Goal: Transaction & Acquisition: Purchase product/service

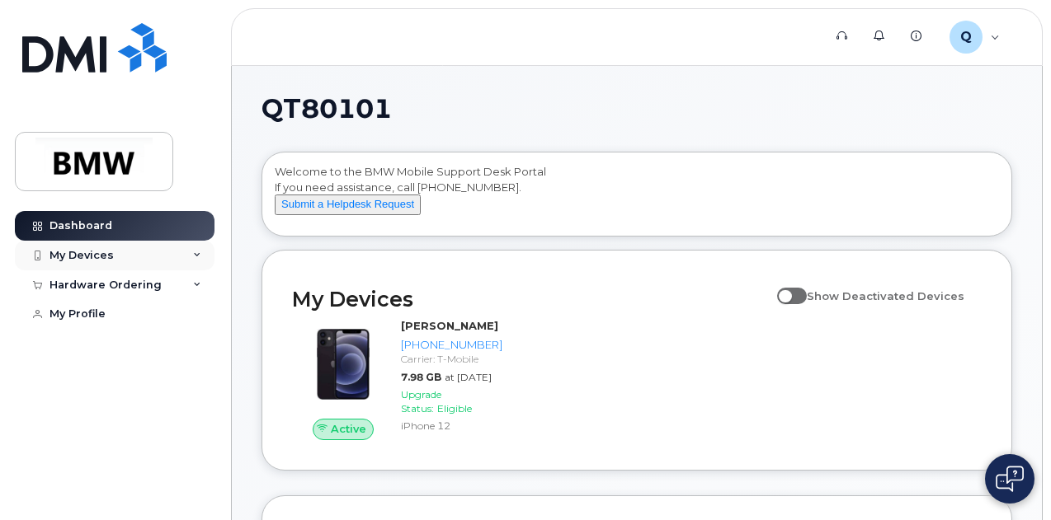
click at [191, 253] on div "My Devices" at bounding box center [115, 256] width 200 height 30
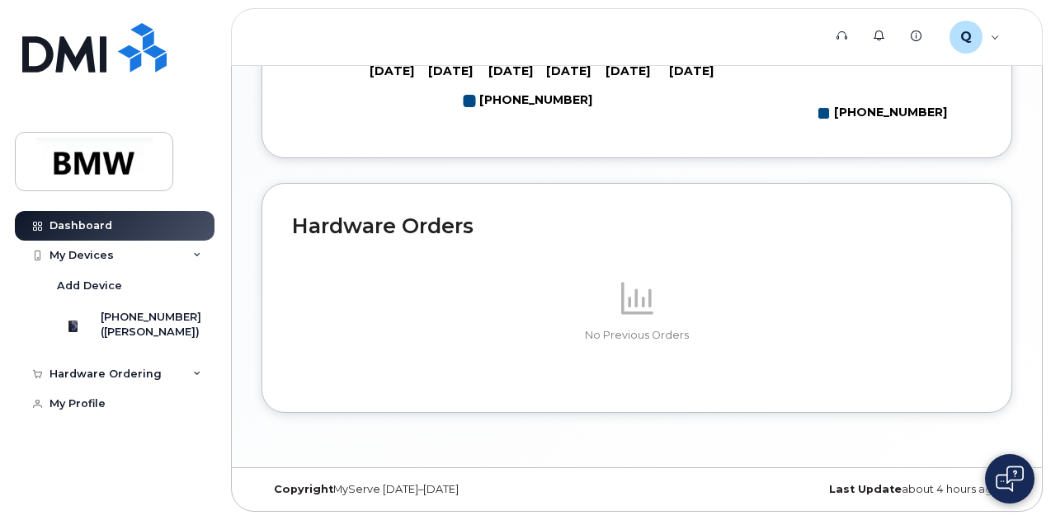
scroll to position [529, 0]
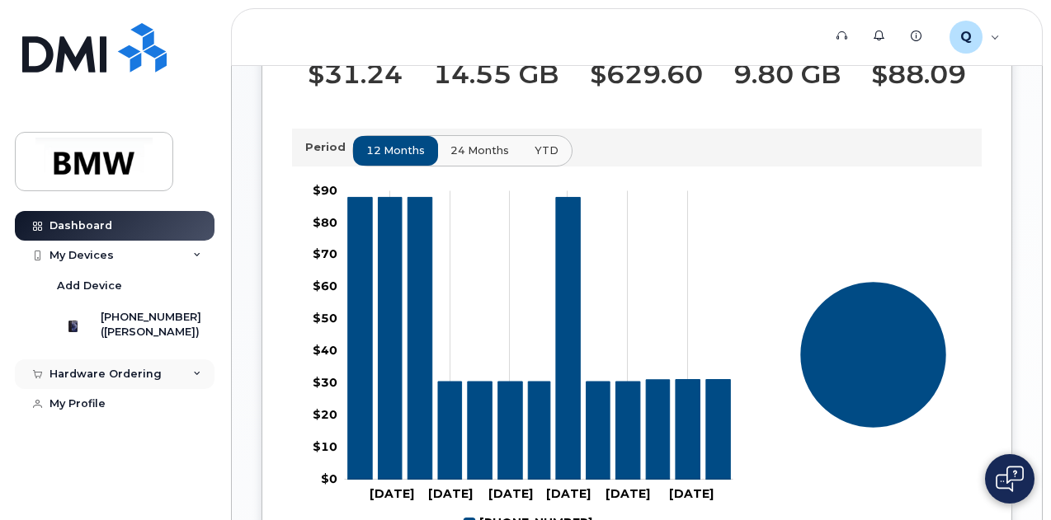
click at [109, 381] on div "Hardware Ordering" at bounding box center [105, 374] width 112 height 13
click at [119, 417] on link "New Order" at bounding box center [129, 404] width 171 height 31
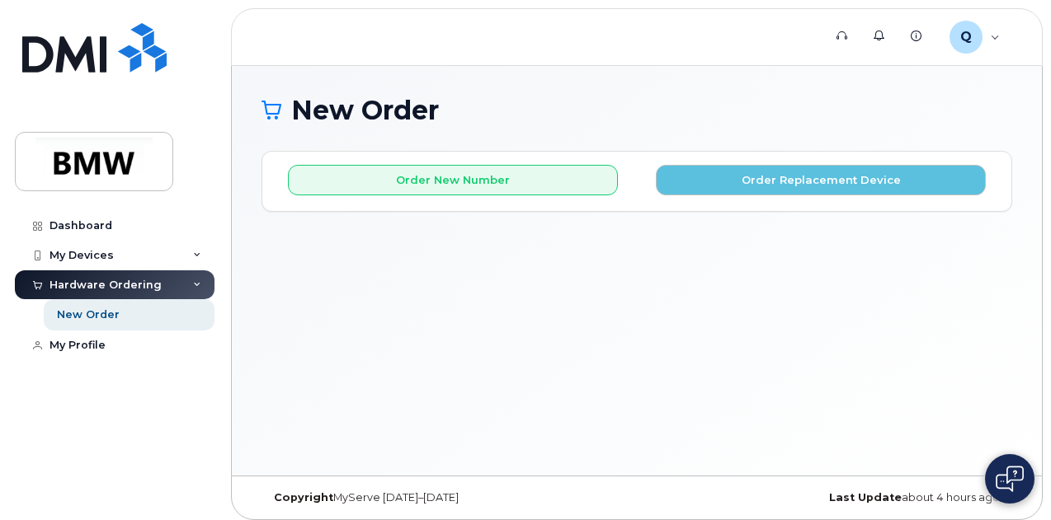
scroll to position [7, 0]
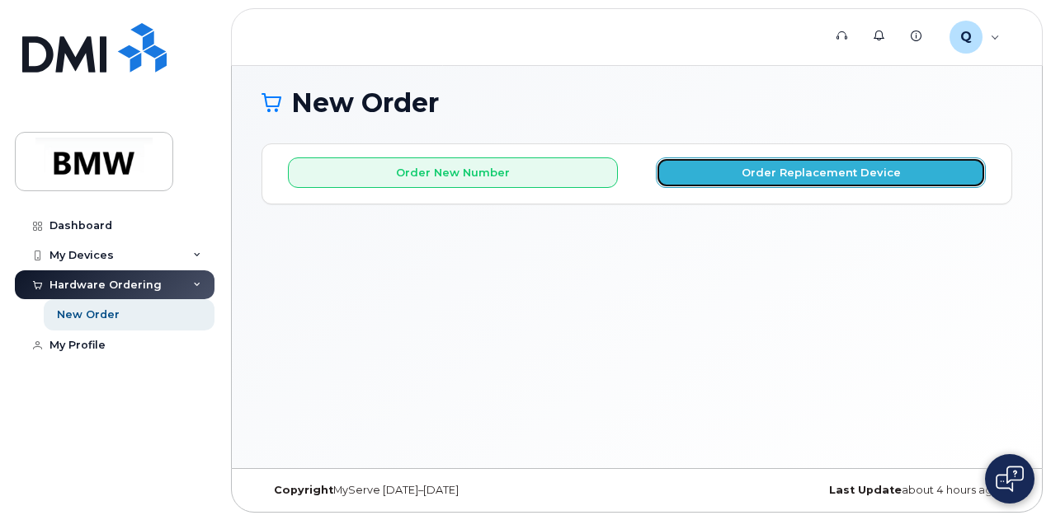
click at [845, 178] on button "Order Replacement Device" at bounding box center [821, 173] width 330 height 31
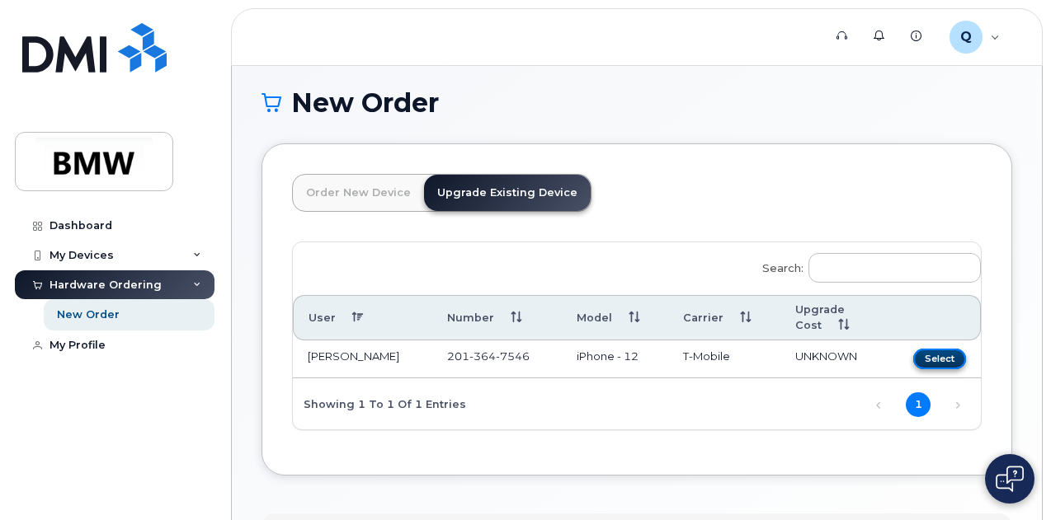
click at [913, 360] on button "Select" at bounding box center [939, 359] width 53 height 21
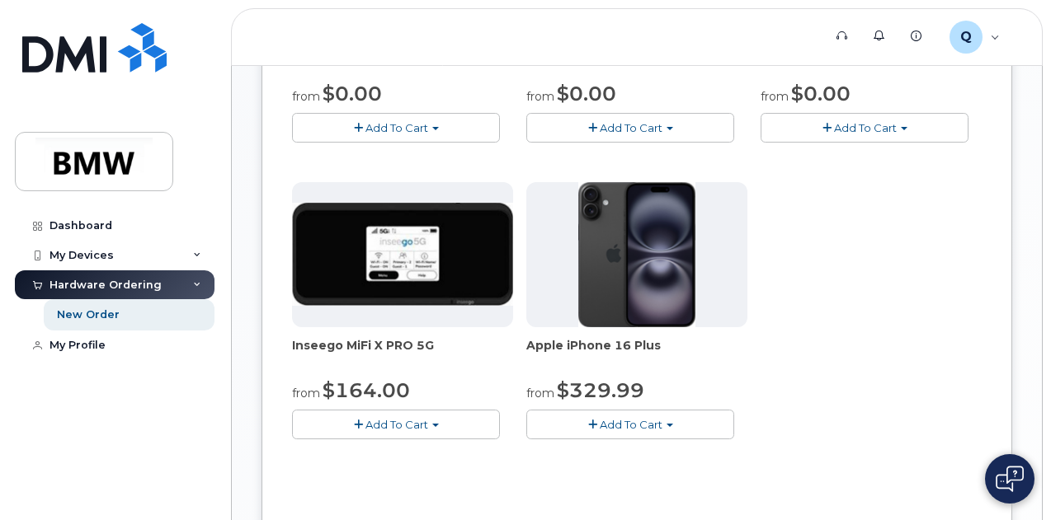
scroll to position [572, 0]
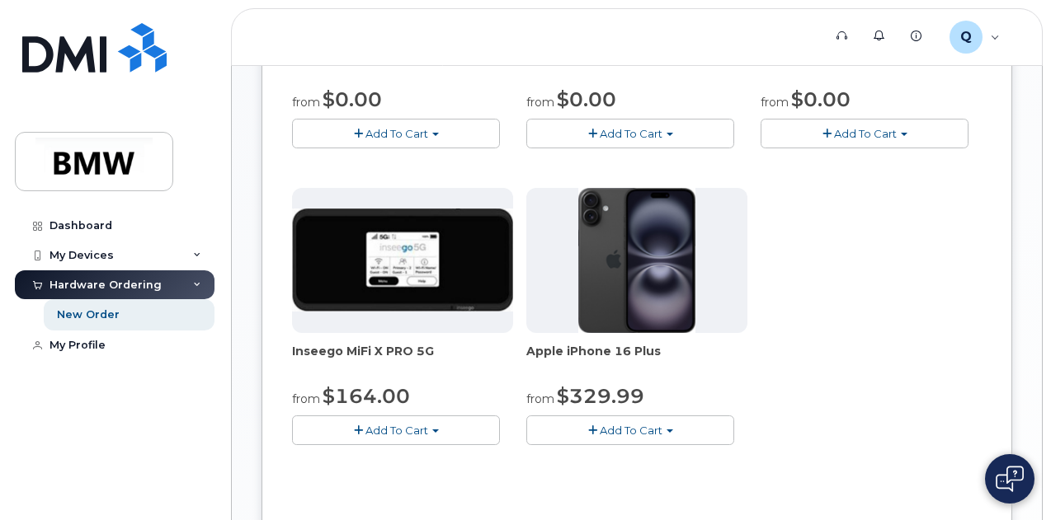
click at [578, 275] on img at bounding box center [636, 260] width 116 height 145
click at [600, 437] on span "Add To Cart" at bounding box center [631, 430] width 63 height 13
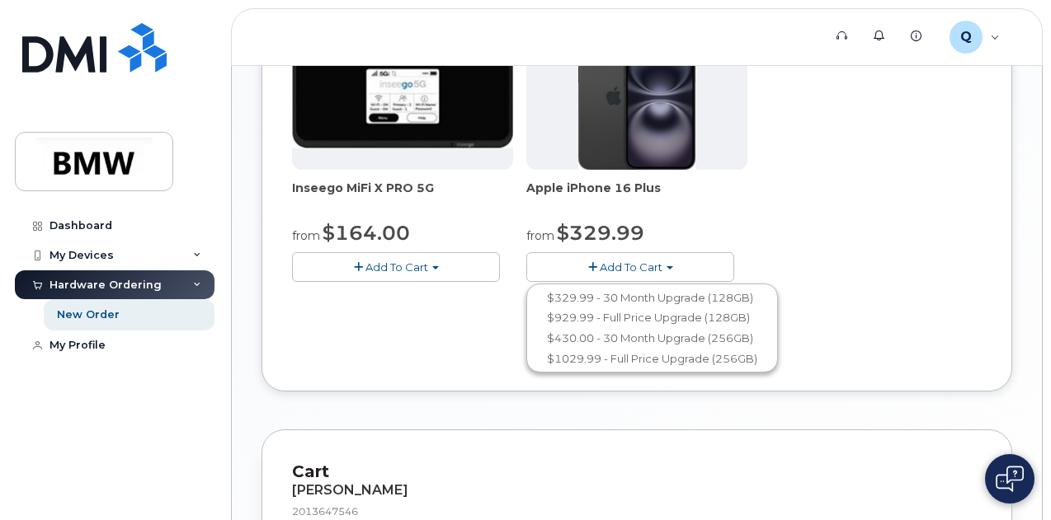
scroll to position [737, 0]
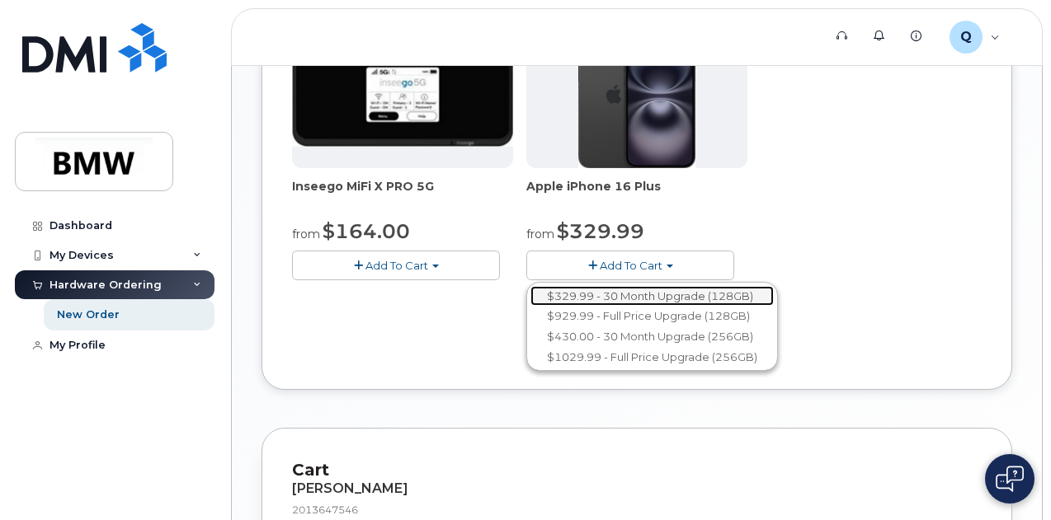
click at [612, 307] on link "$329.99 - 30 Month Upgrade (128GB)" at bounding box center [651, 296] width 243 height 21
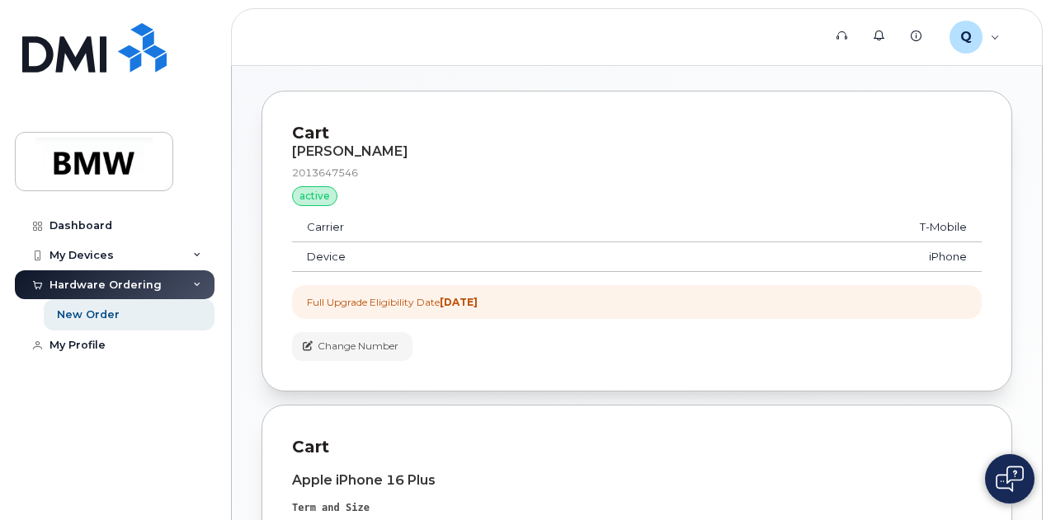
scroll to position [470, 0]
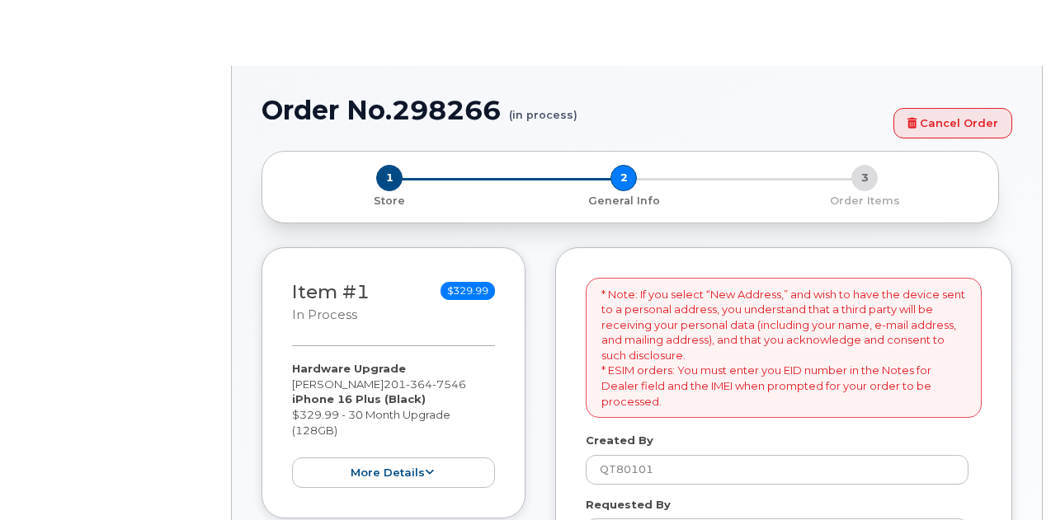
select select
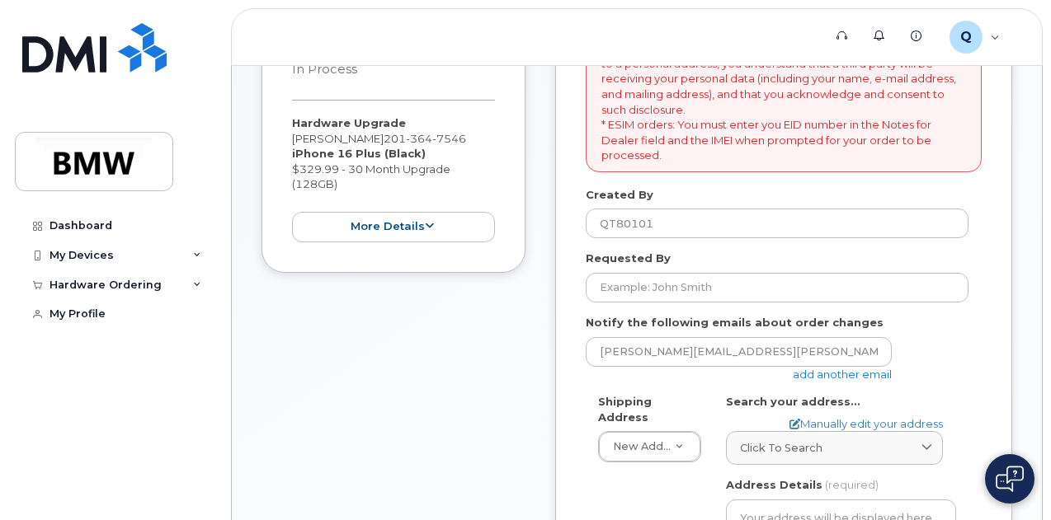
scroll to position [341, 0]
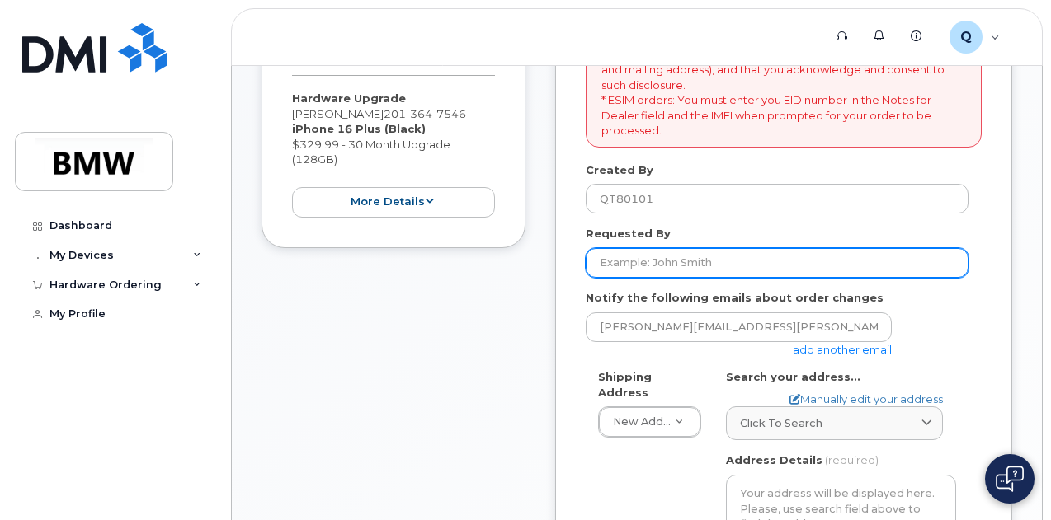
click at [794, 265] on input "Requested By" at bounding box center [777, 263] width 383 height 30
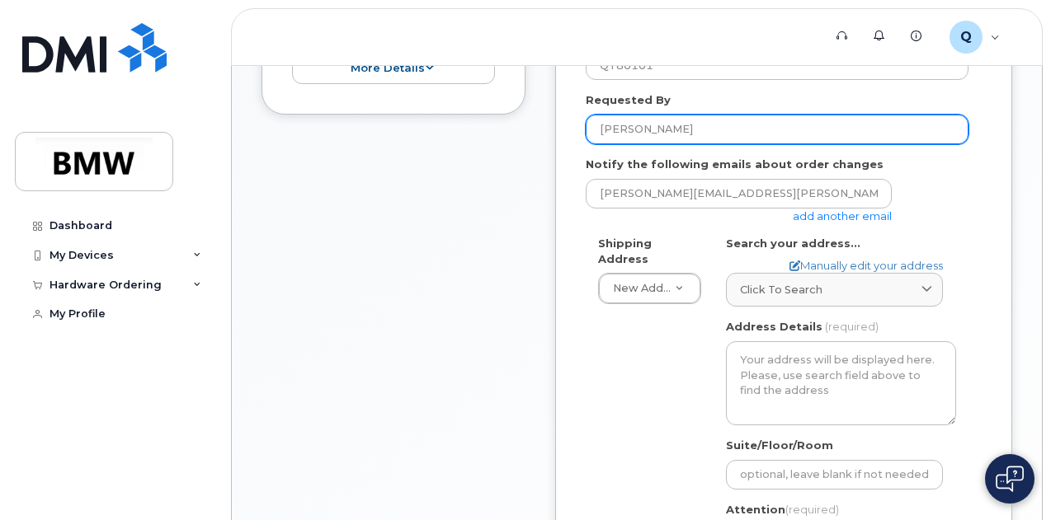
scroll to position [477, 0]
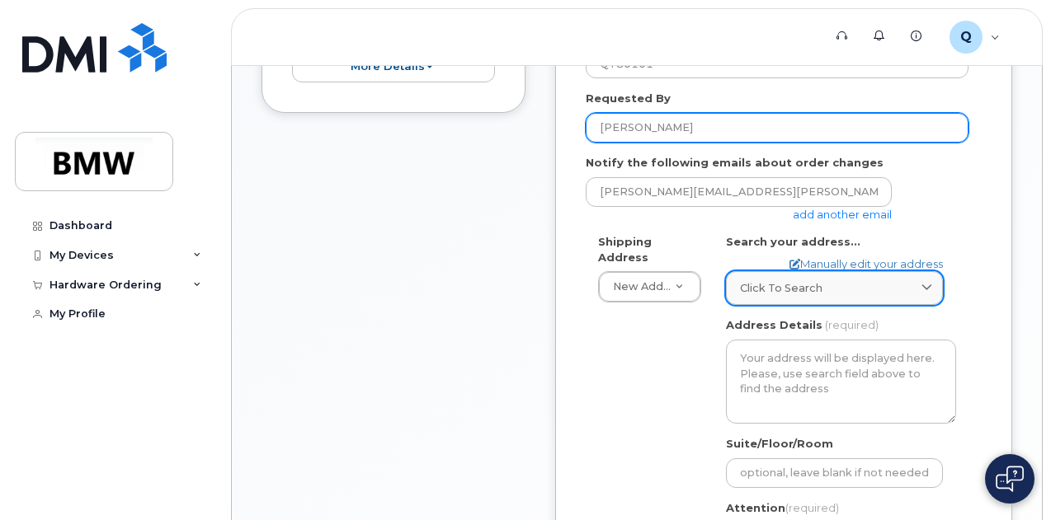
type input "[PERSON_NAME]"
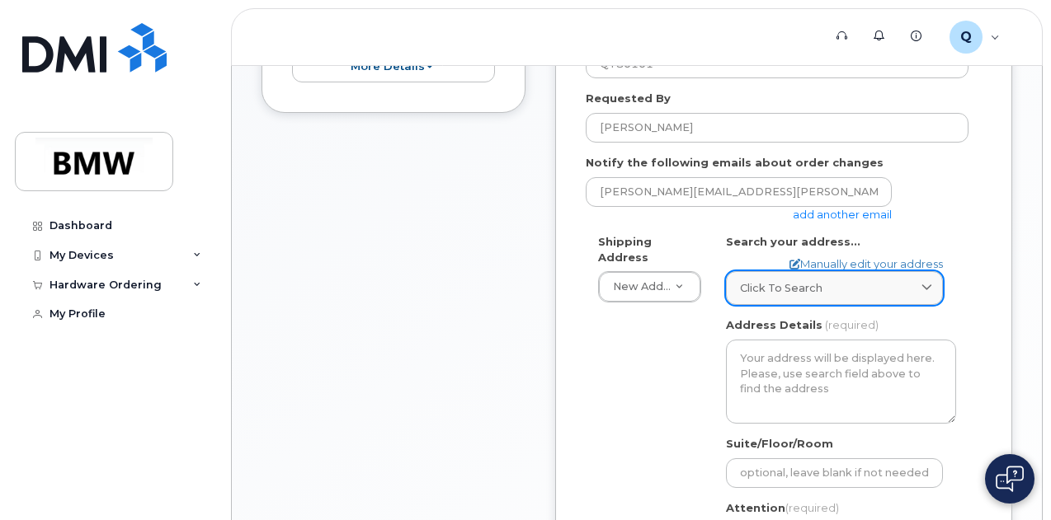
click at [934, 283] on span at bounding box center [927, 288] width 16 height 16
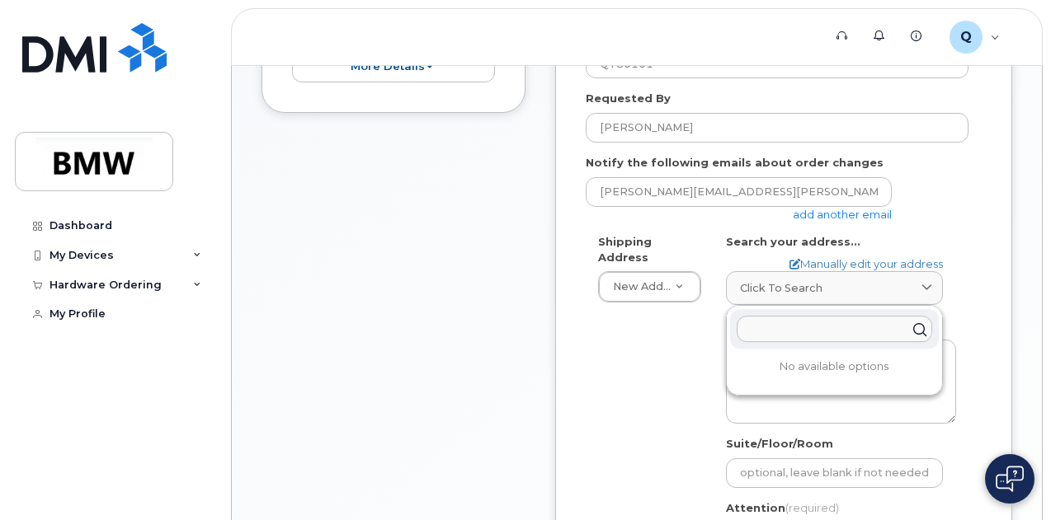
click at [828, 326] on input "text" at bounding box center [834, 329] width 195 height 26
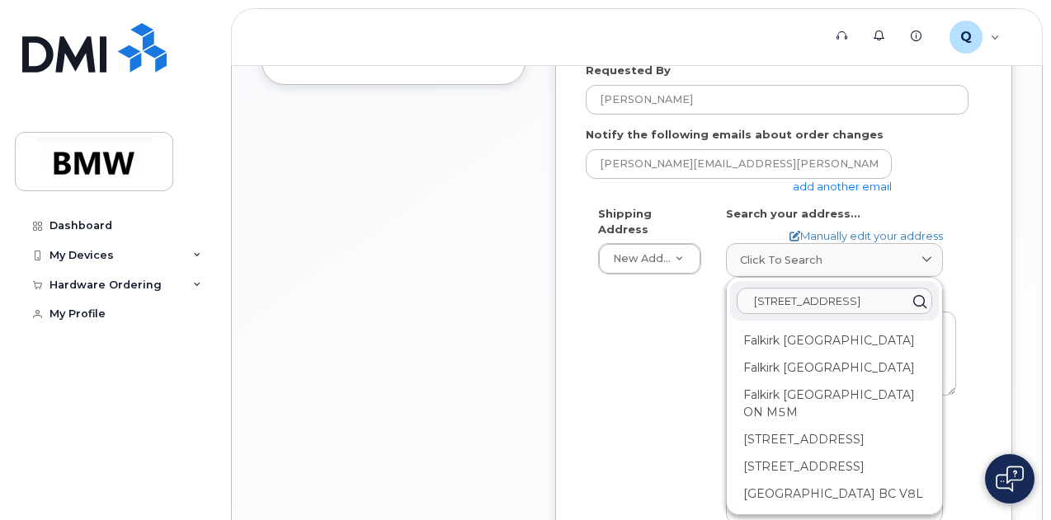
scroll to position [494, 0]
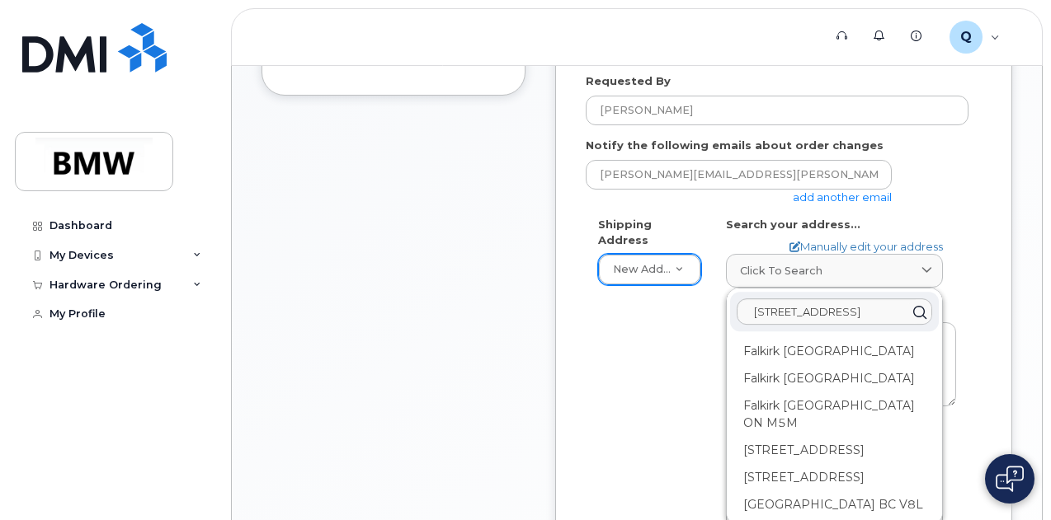
click at [684, 254] on div "New Address" at bounding box center [649, 269] width 103 height 31
click at [929, 270] on icon at bounding box center [926, 271] width 11 height 11
type input "2"
click at [690, 407] on div "Shipping Address New Address New Address BMW MC Plant BMW North America Financi…" at bounding box center [777, 414] width 383 height 394
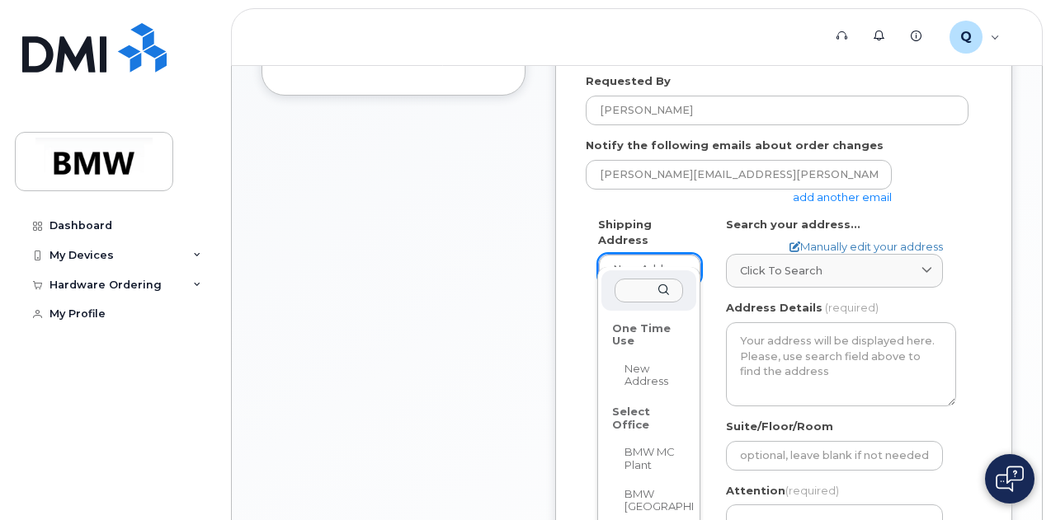
click at [635, 290] on input "text" at bounding box center [648, 291] width 68 height 24
type input "2"
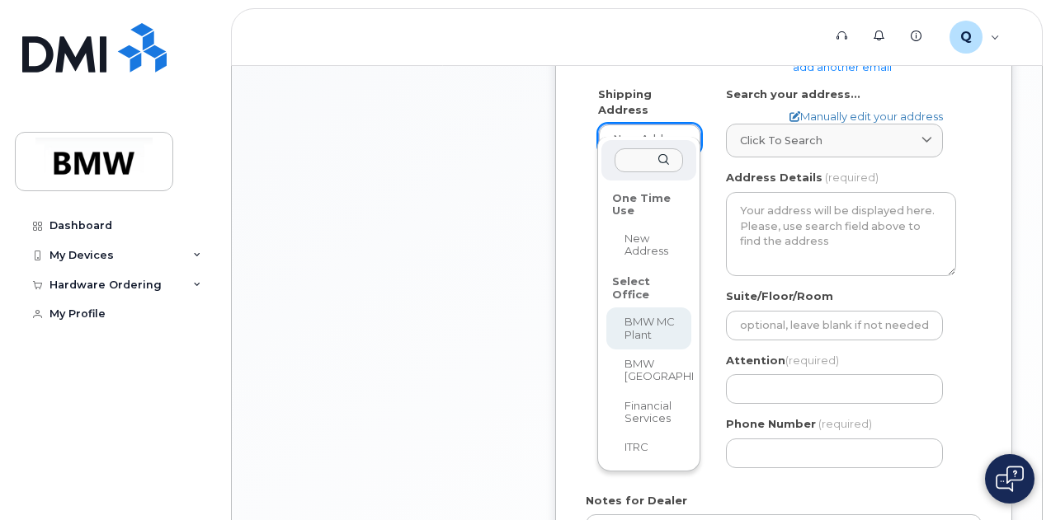
scroll to position [632, 0]
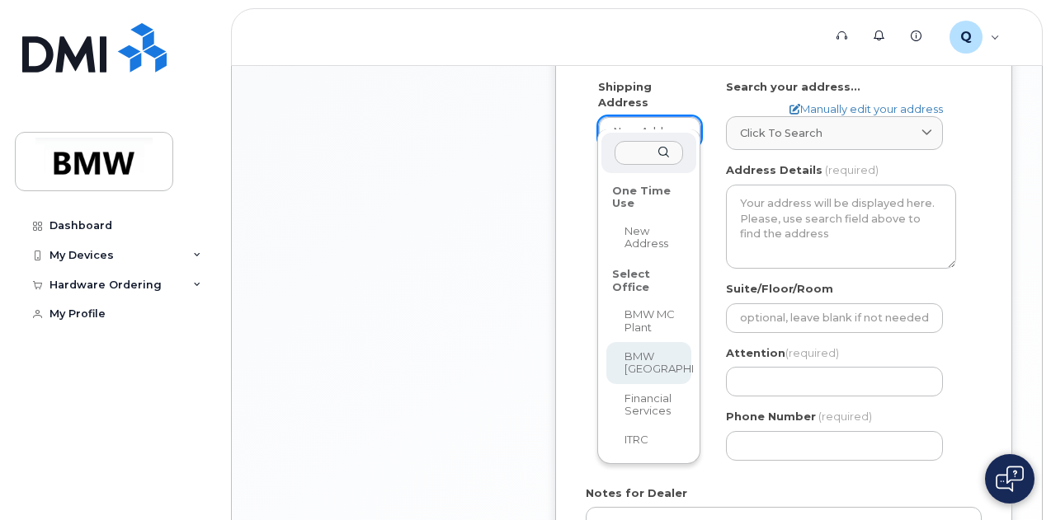
select select
type textarea "200 BMW Drive Woodcliff Lake NJ 07677 Woodcliff Lake New Jersey 07677"
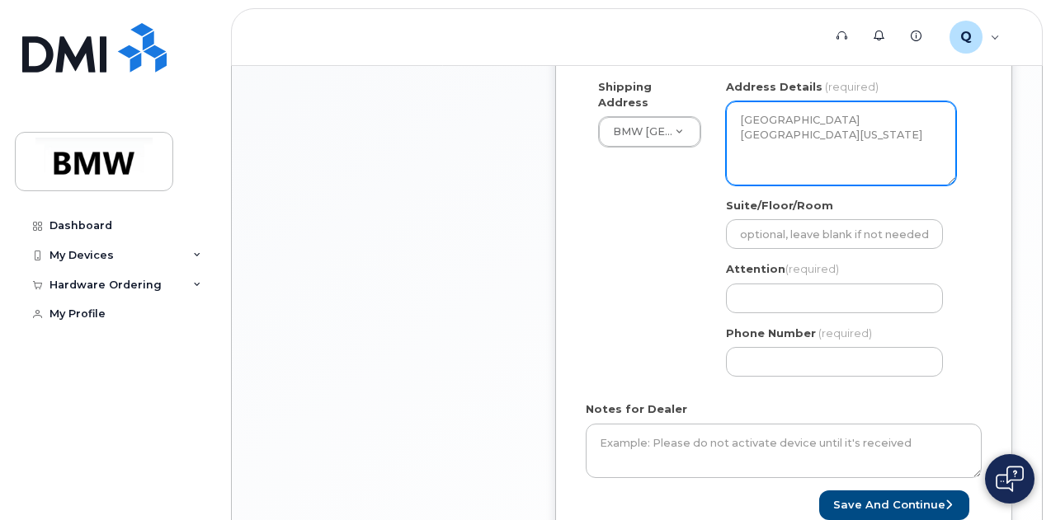
click at [824, 142] on textarea "200 BMW Drive Woodcliff Lake NJ 07677 Woodcliff Lake New Jersey 07677" at bounding box center [841, 143] width 230 height 84
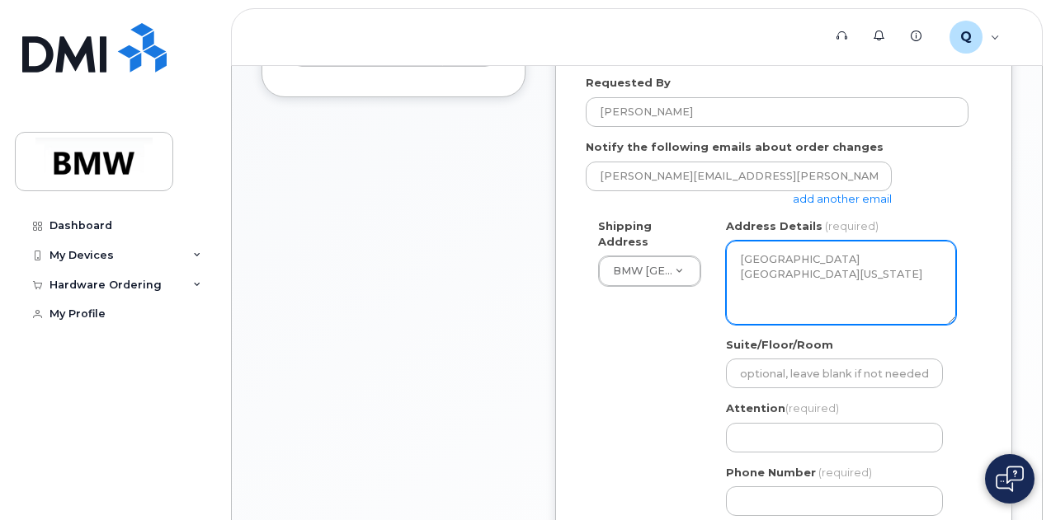
scroll to position [493, 0]
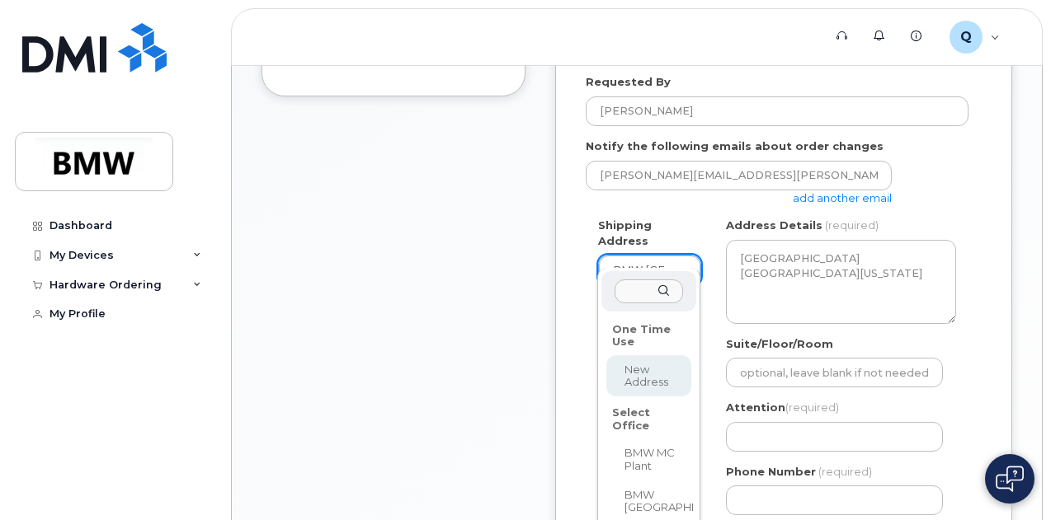
select select
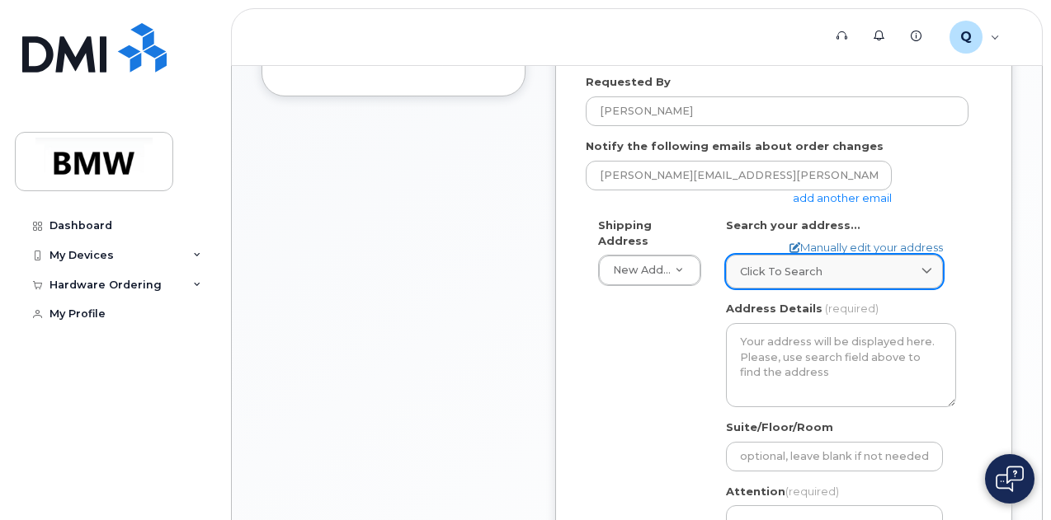
click at [812, 275] on span "Click to search" at bounding box center [781, 272] width 82 height 16
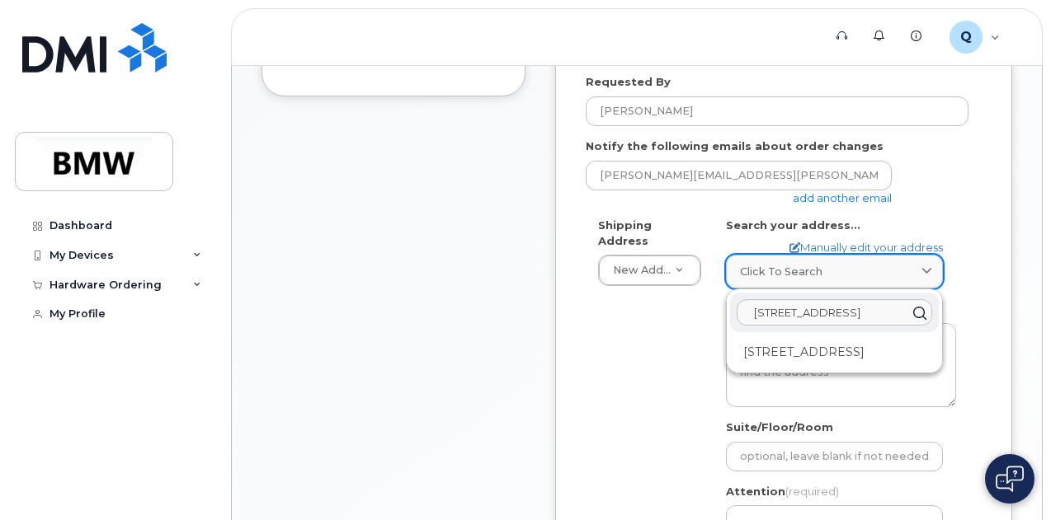
scroll to position [0, 0]
type input "2"
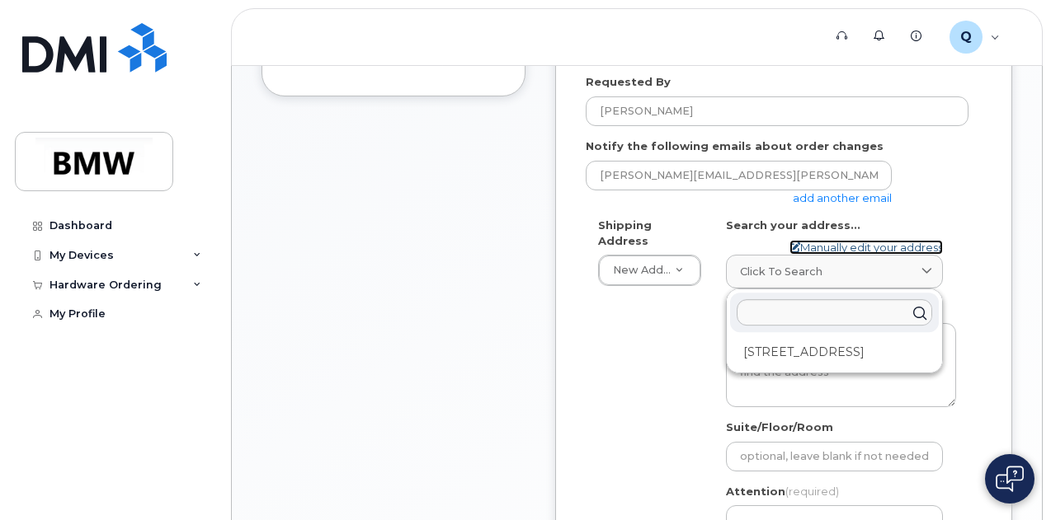
click at [858, 240] on link "Manually edit your address" at bounding box center [865, 248] width 153 height 16
select select
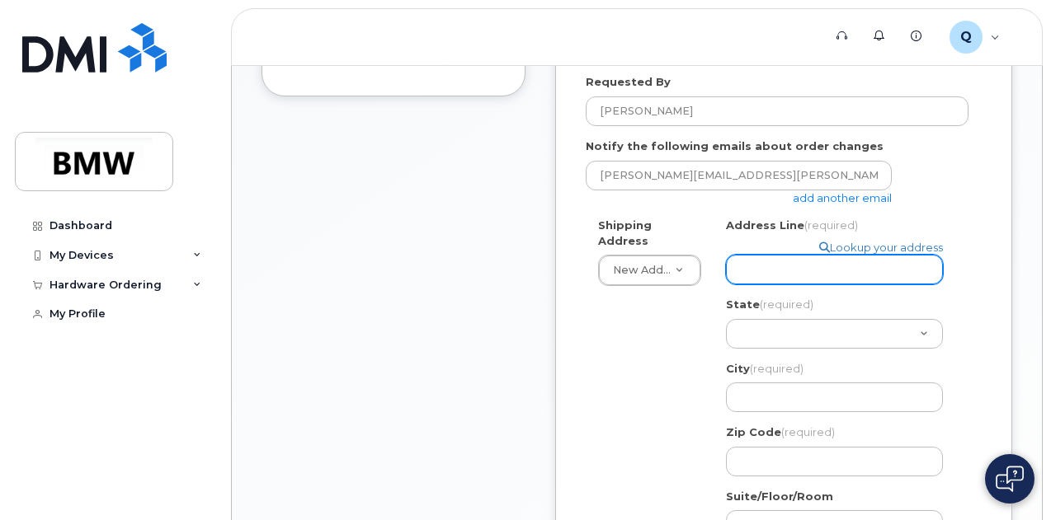
click at [828, 266] on input "Address Line (required)" at bounding box center [834, 270] width 217 height 30
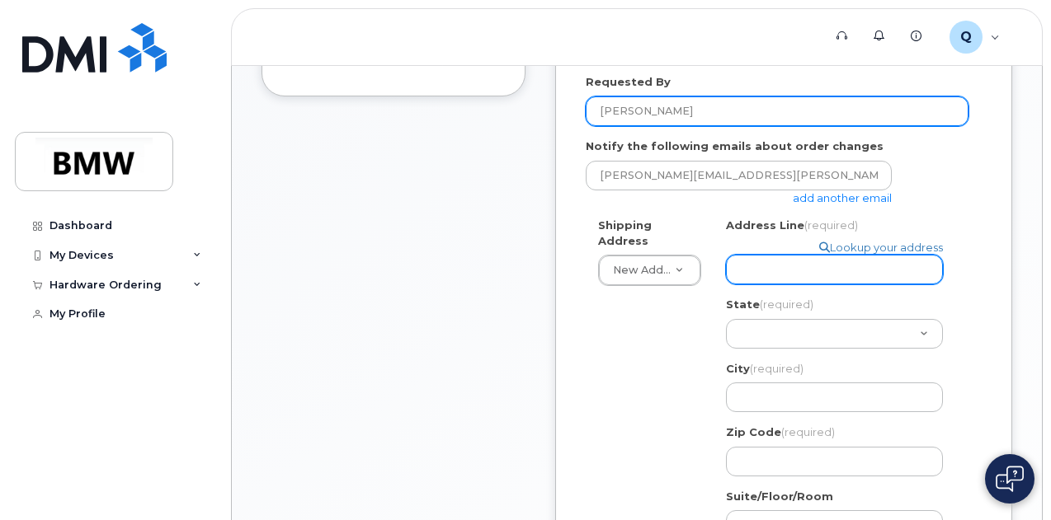
select select
type input "2"
select select
type input "26"
select select
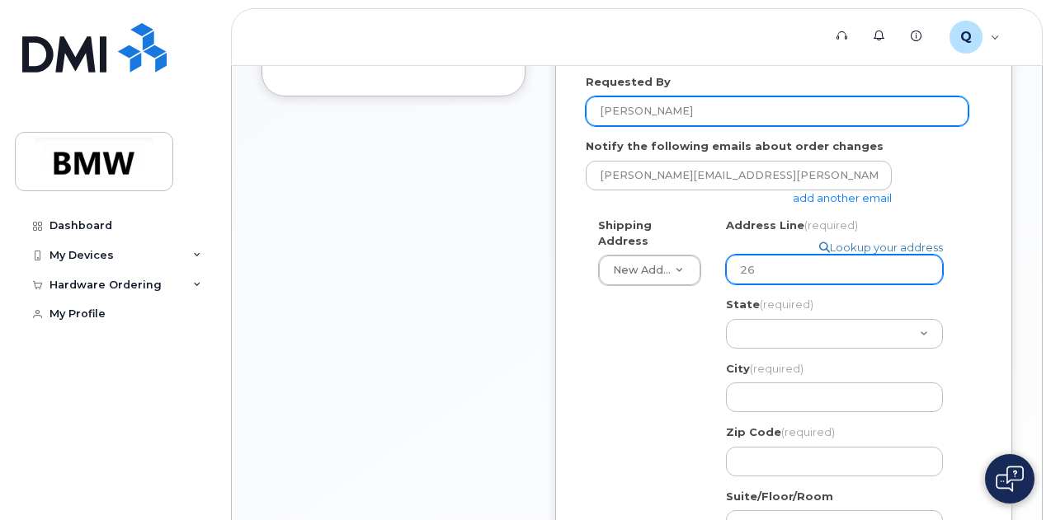
type input "264"
select select
type input "2644"
select select
type input "26441"
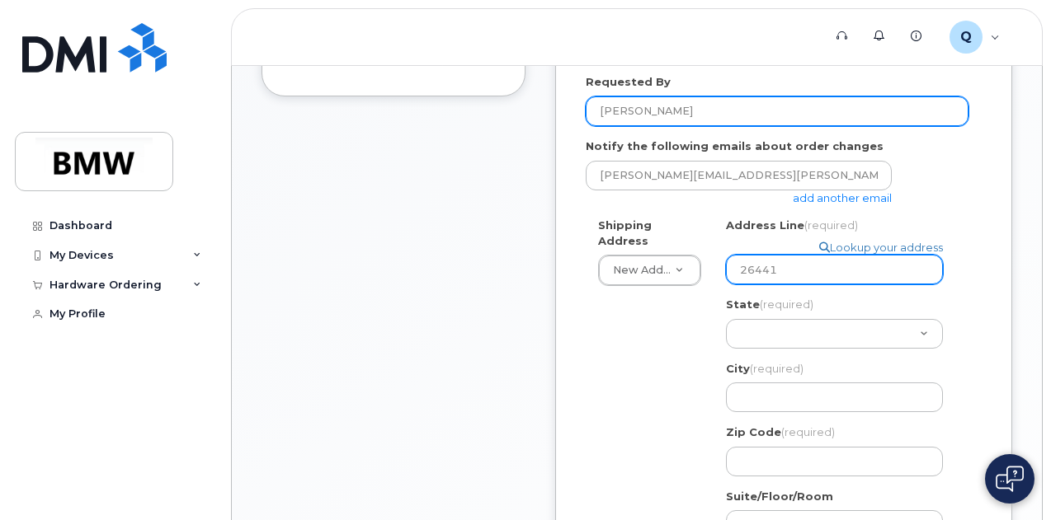
select select
type input "26441 W"
select select
type input "26441 W F"
select select
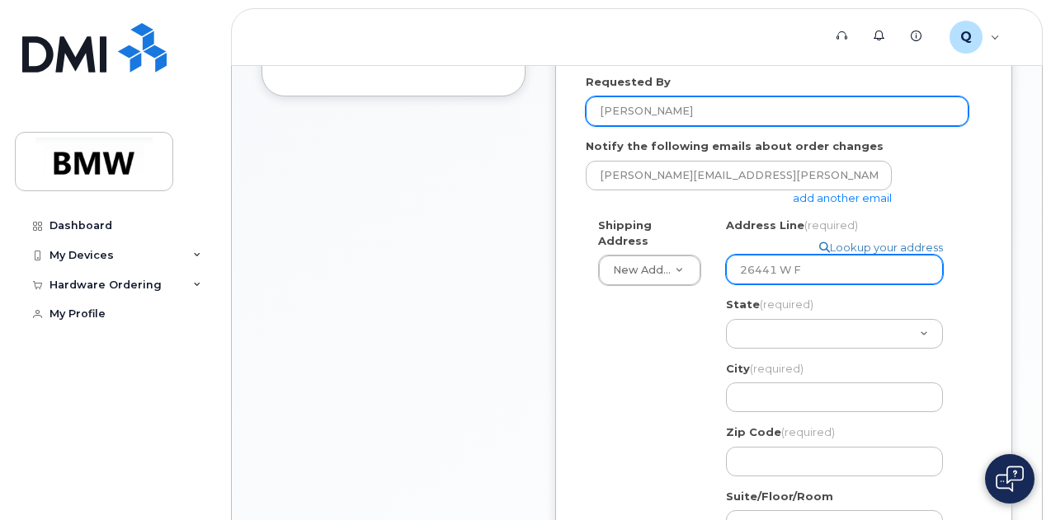
type input "26441 W Fa"
select select
type input "26441 W Fal"
select select
type input "26441 W Falk"
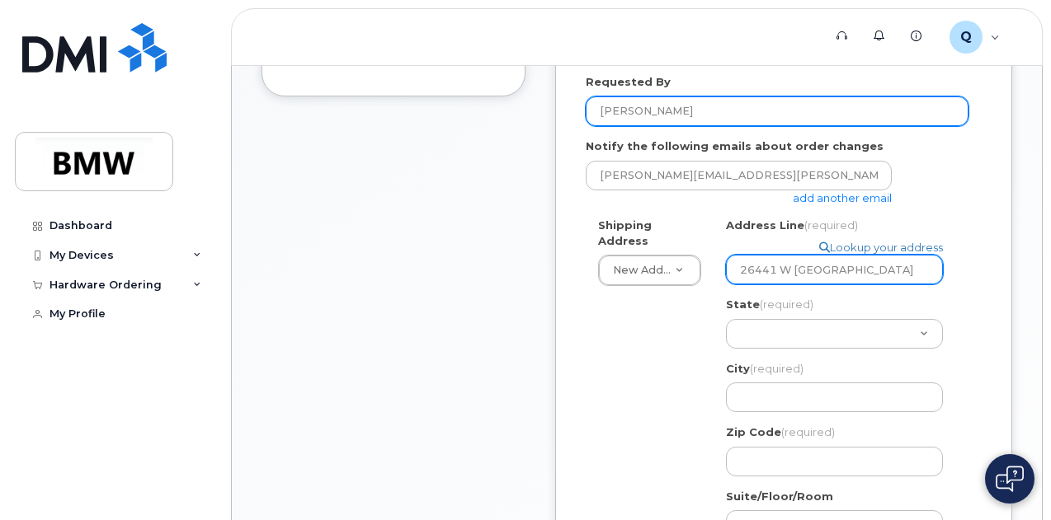
select select
type input "26441 W Falki"
select select
type input "26441 W Falkir"
select select
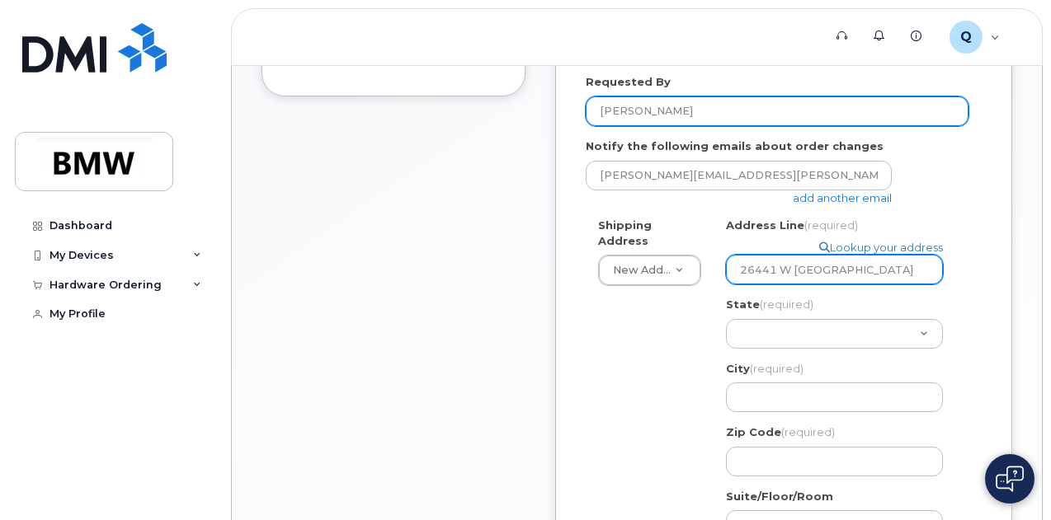
type input "26441 W Falkirk"
select select
type input "26441 W Falkirk C"
select select
type input "26441 W Falkirk Ci"
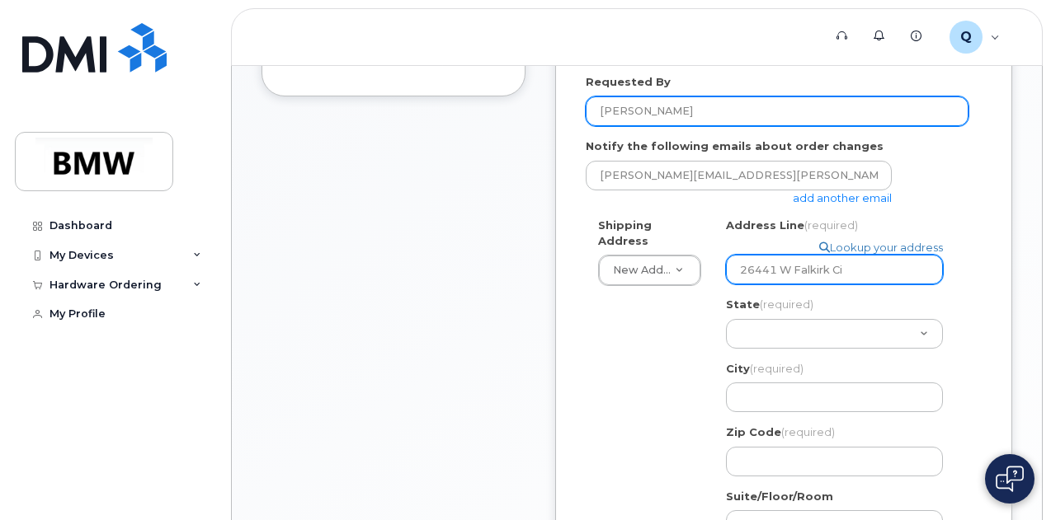
select select
type input "26441 W Falkirk Cir"
select select
type input "26441 W Falkirk Circ"
select select
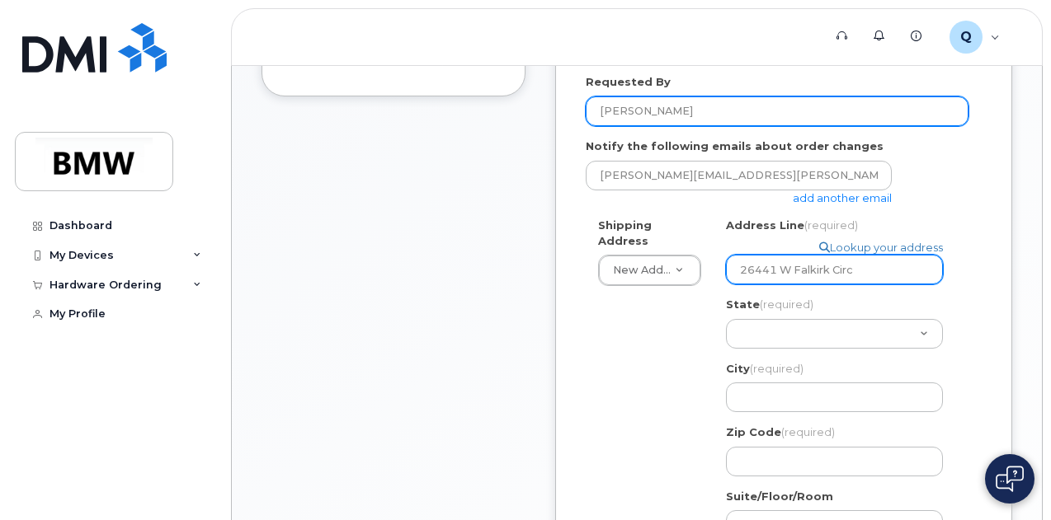
type input "26441 W Falkirk Circl"
select select
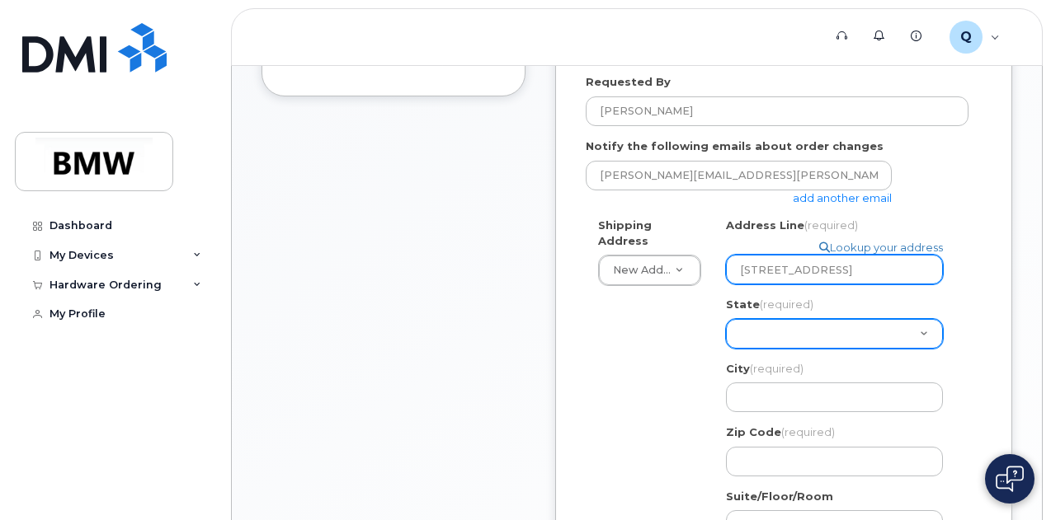
type input "26441 W Falkirk Circle"
click at [859, 329] on select "Alabama Alaska American Samoa Arizona Arkansas California Colorado Connecticut …" at bounding box center [834, 334] width 217 height 30
select select "IL"
click at [726, 319] on select "Alabama Alaska American Samoa Arizona Arkansas California Colorado Connecticut …" at bounding box center [834, 334] width 217 height 30
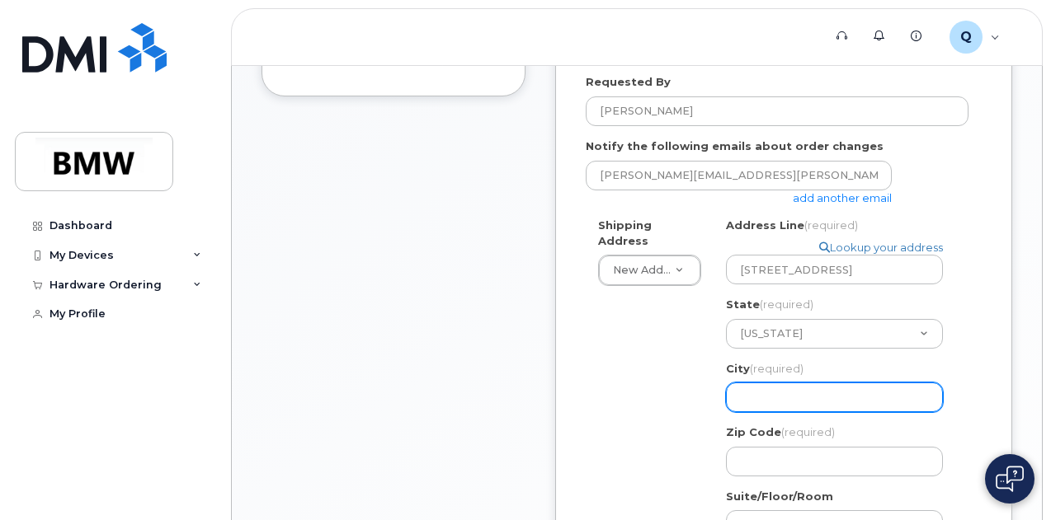
click at [807, 403] on input "City (required)" at bounding box center [834, 398] width 217 height 30
select select
type input "B"
select select
type input "Ba"
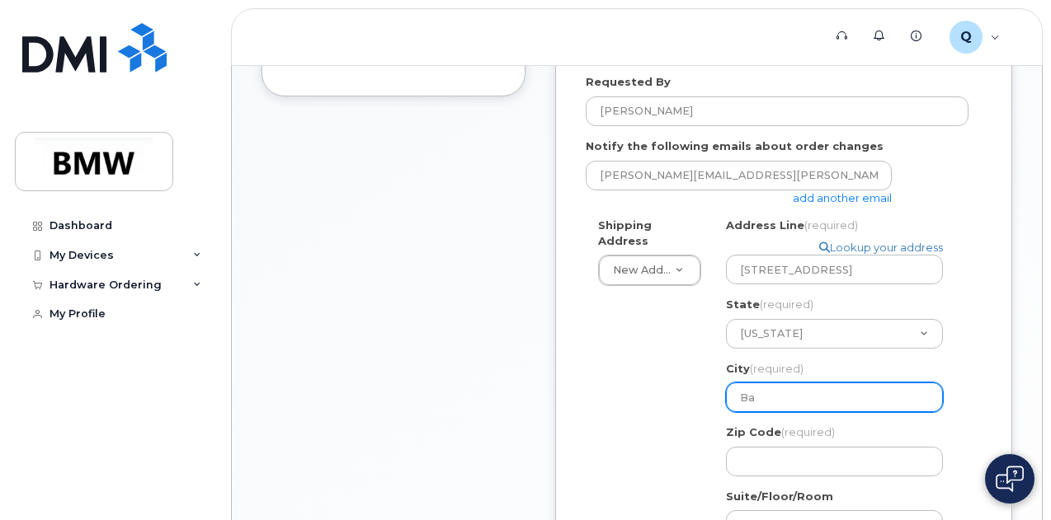
select select
type input "Bar"
select select
type input "Barri"
select select
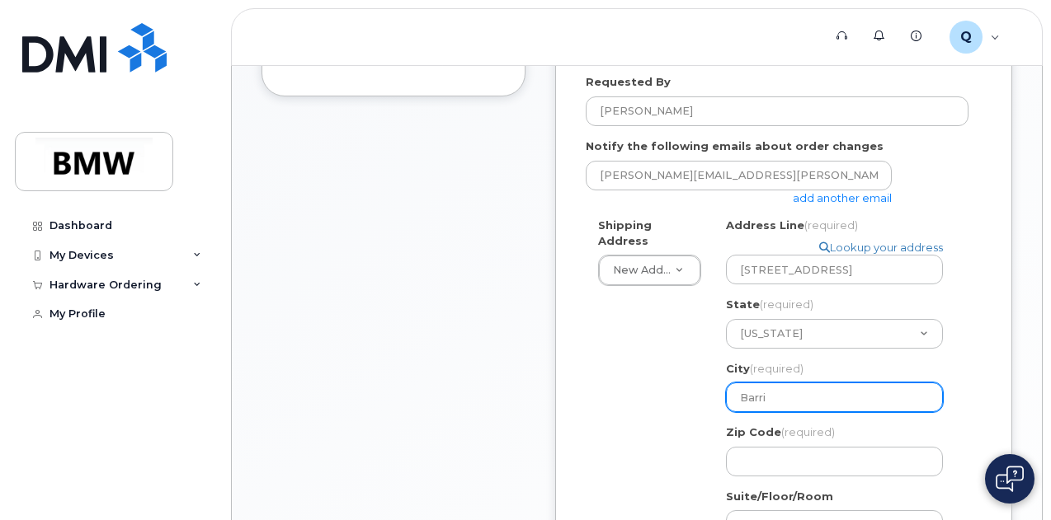
type input "Barrin"
select select
type input "Barring"
select select
type input "Barringt"
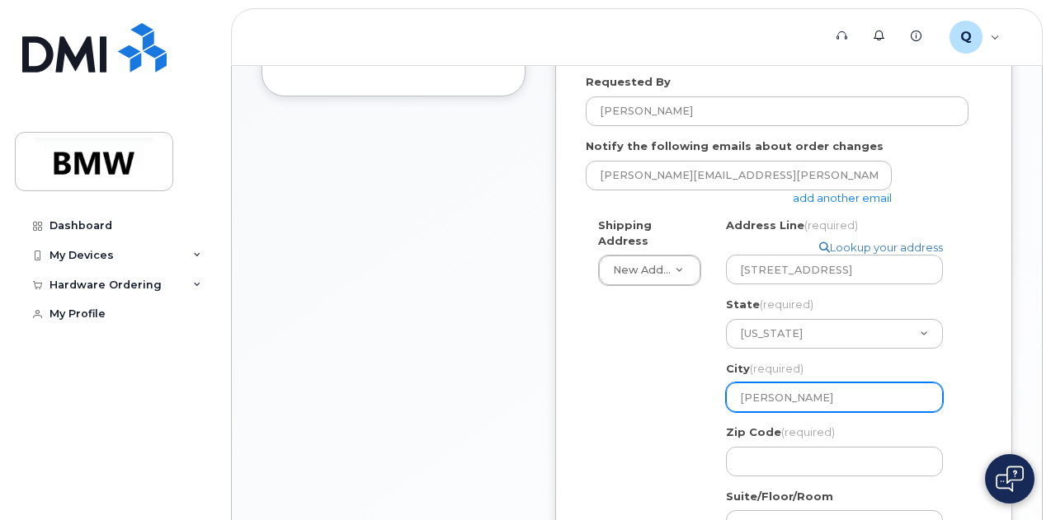
select select
type input "Barringto"
select select
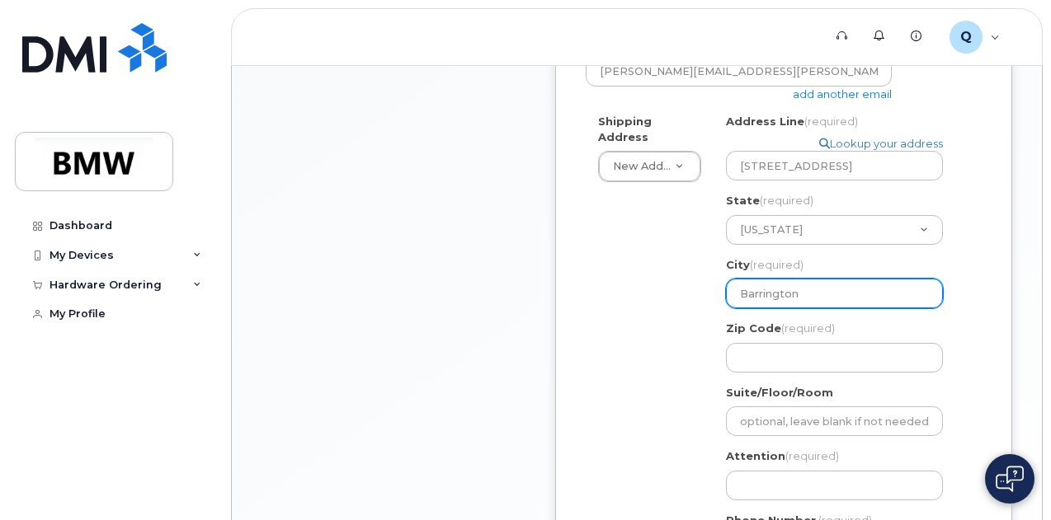
scroll to position [614, 0]
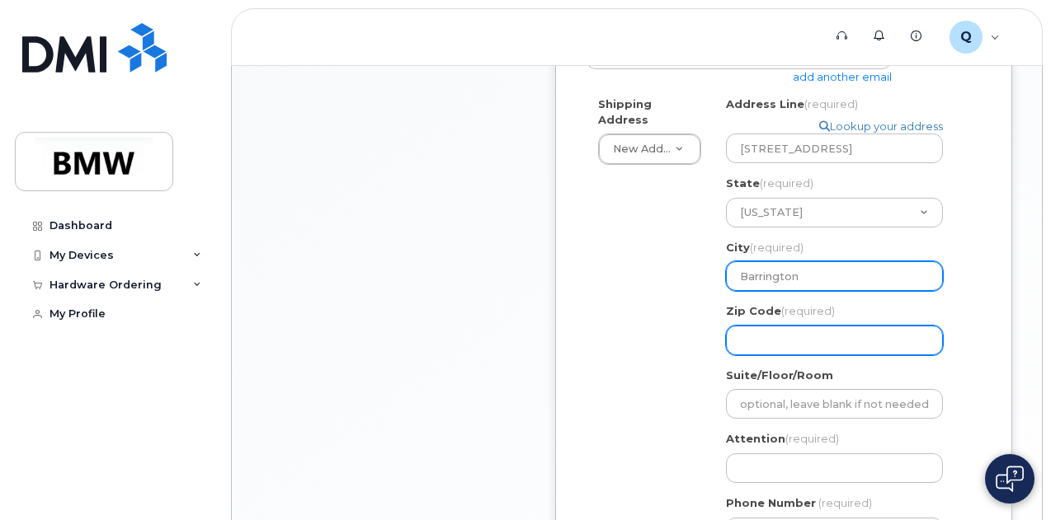
type input "Barrington"
click at [820, 334] on input "Zip Code (required)" at bounding box center [834, 341] width 217 height 30
select select
type input "6"
select select
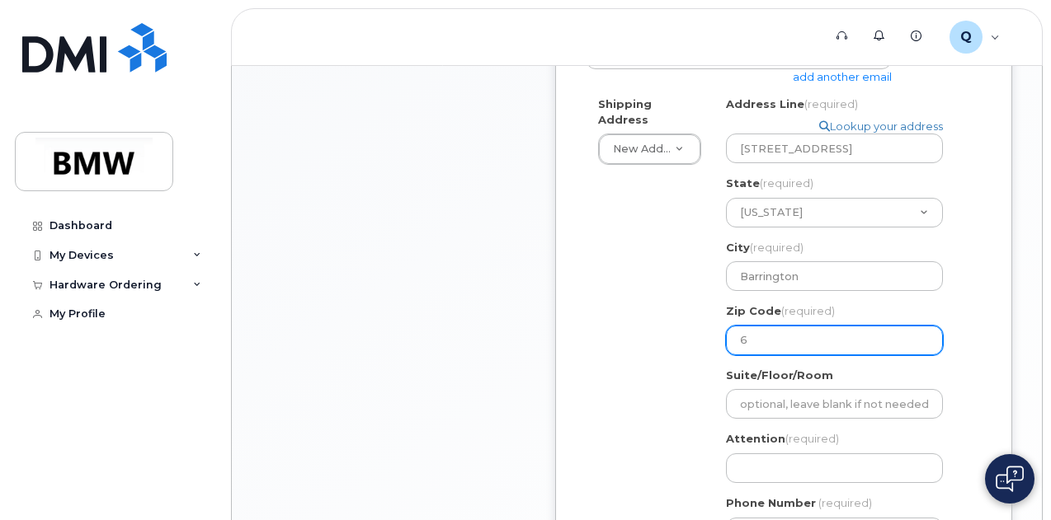
type input "60"
select select
type input "600"
select select
type input "6001"
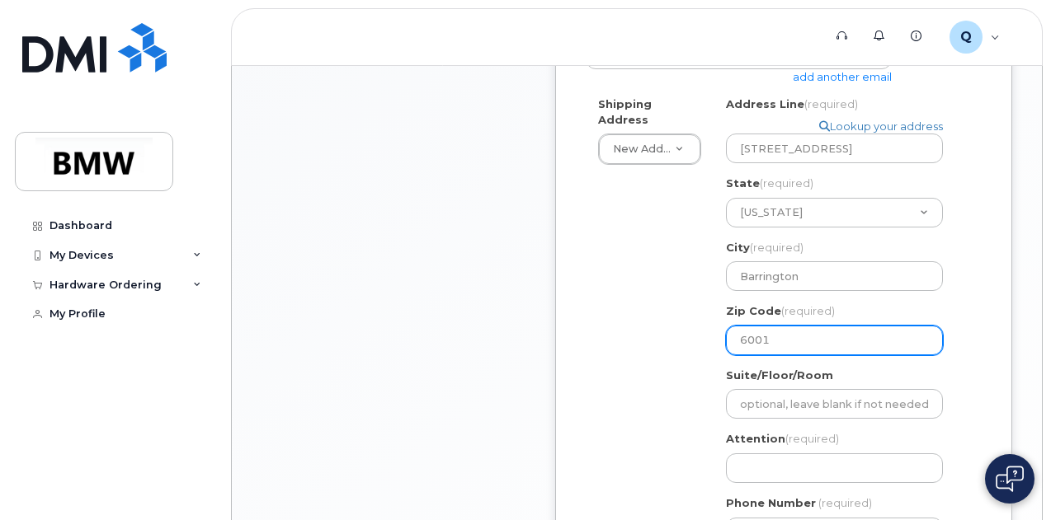
select select
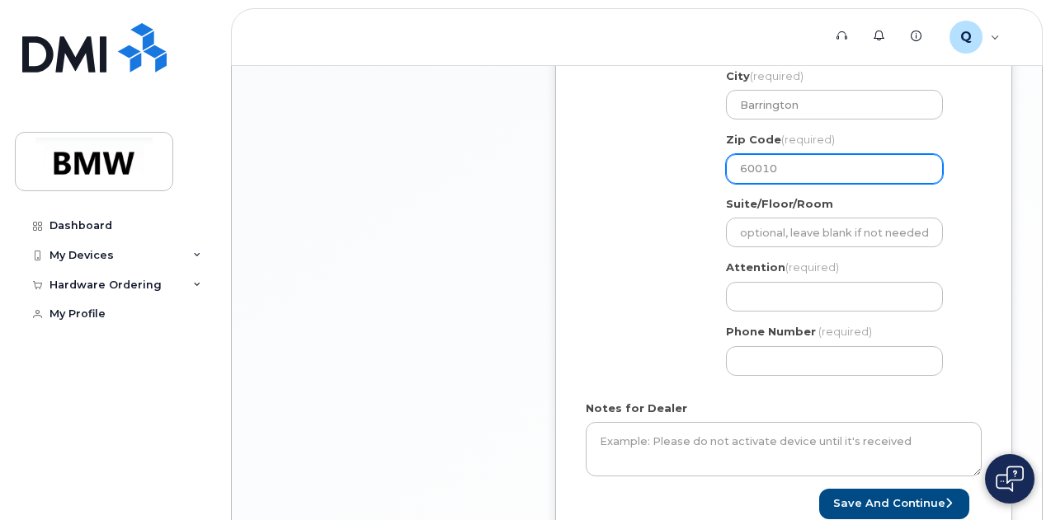
scroll to position [798, 0]
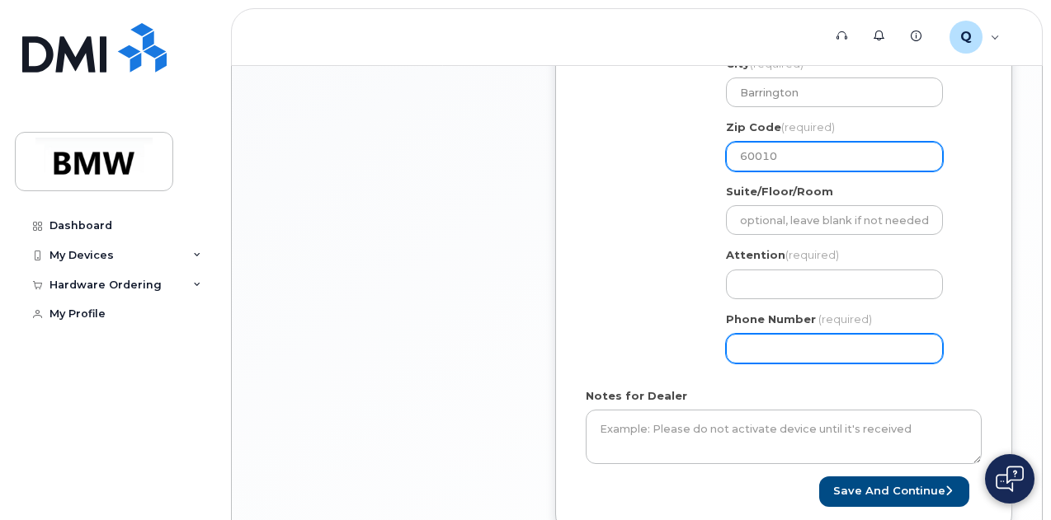
type input "60010"
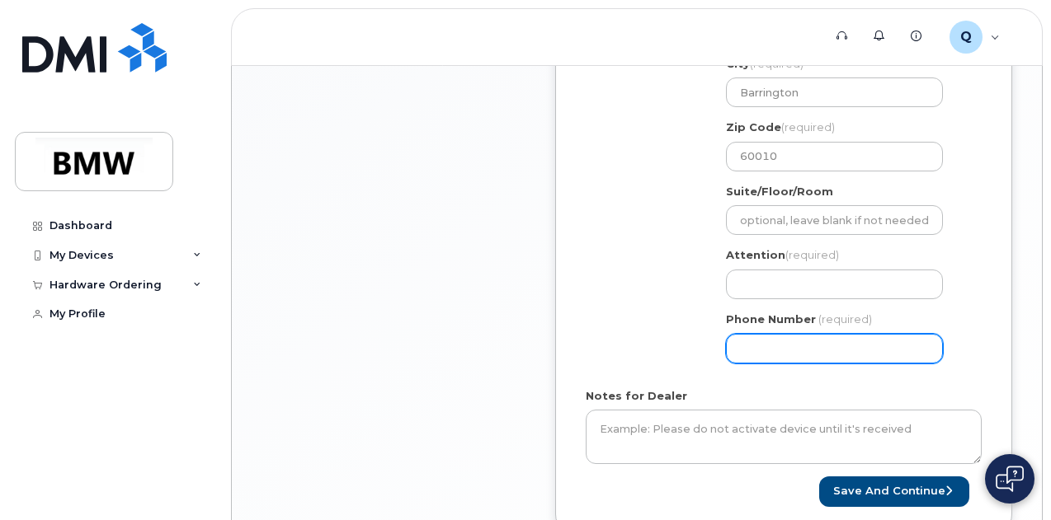
click at [807, 339] on input "Phone Number" at bounding box center [834, 349] width 217 height 30
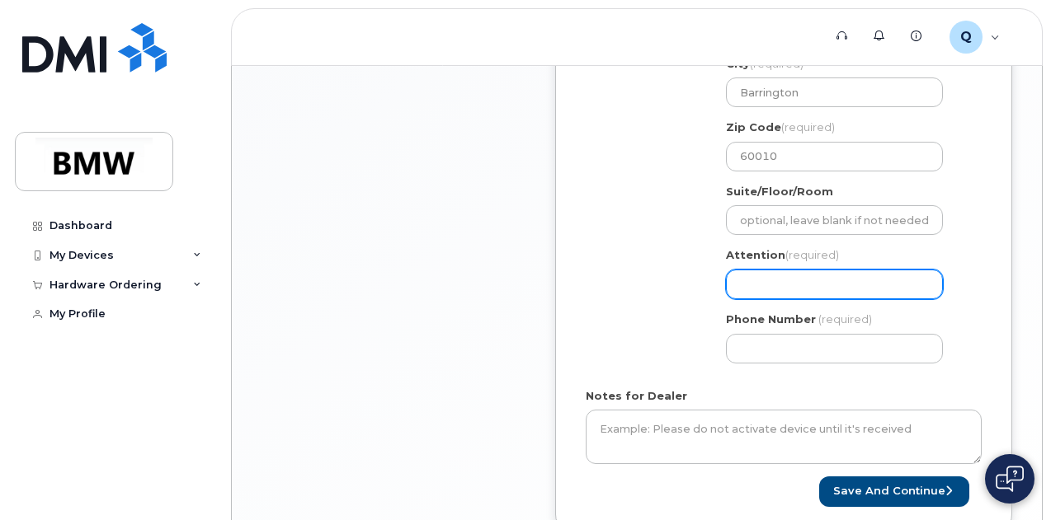
click at [787, 276] on input "Attention (required)" at bounding box center [834, 285] width 217 height 30
select select
type input "T"
select select
type input "To"
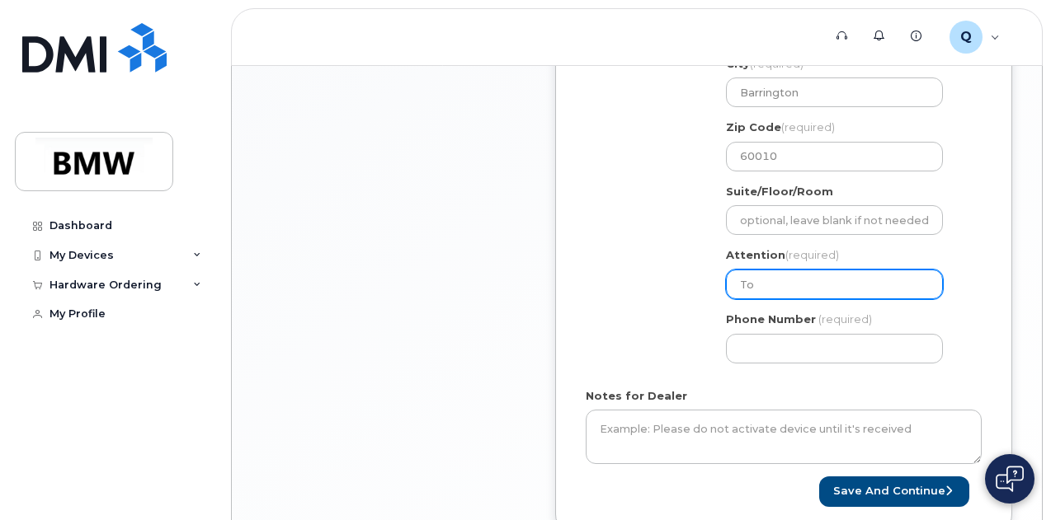
select select
type input "Tom"
select select
type input "Tom P"
select select
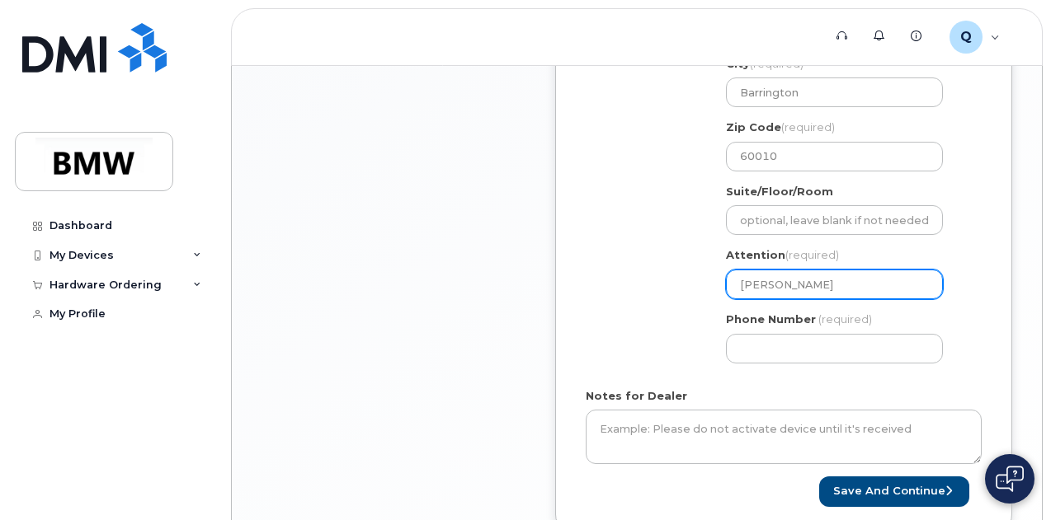
type input "Tom Pe"
select select
type input "Tom Pen"
select select
type input "Tom Peni"
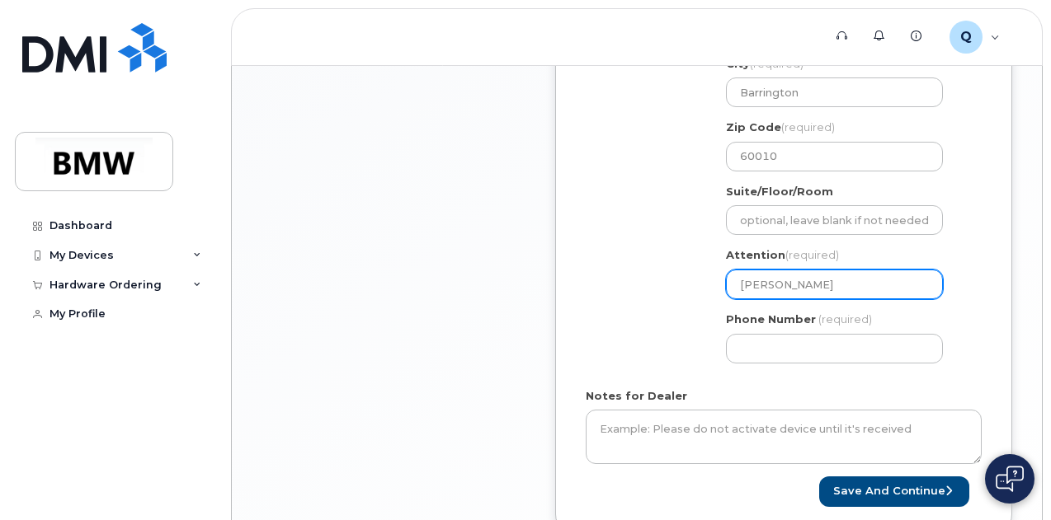
select select
type input "Tom Penic"
select select
type input "[PERSON_NAME]"
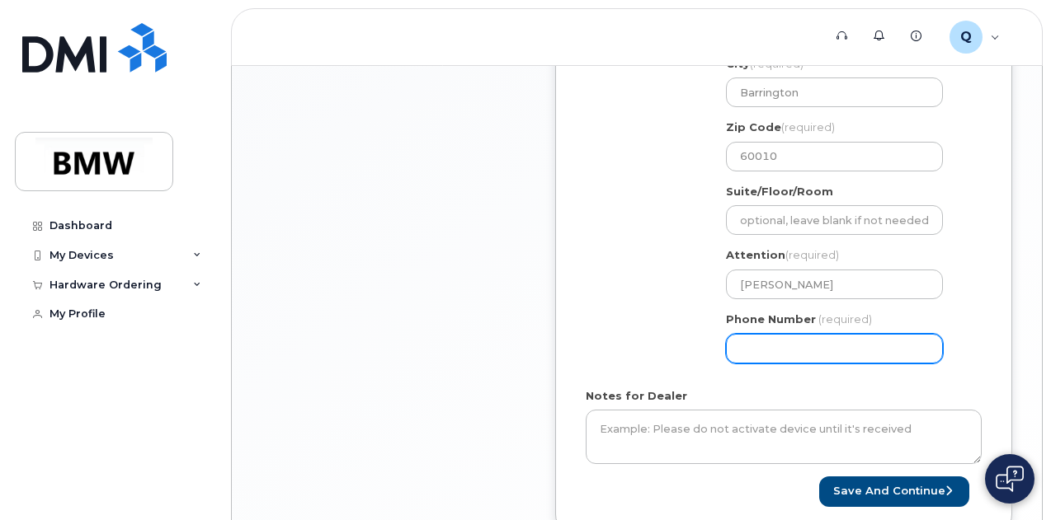
click at [784, 341] on input "Phone Number" at bounding box center [834, 349] width 217 height 30
type input "201364754"
select select
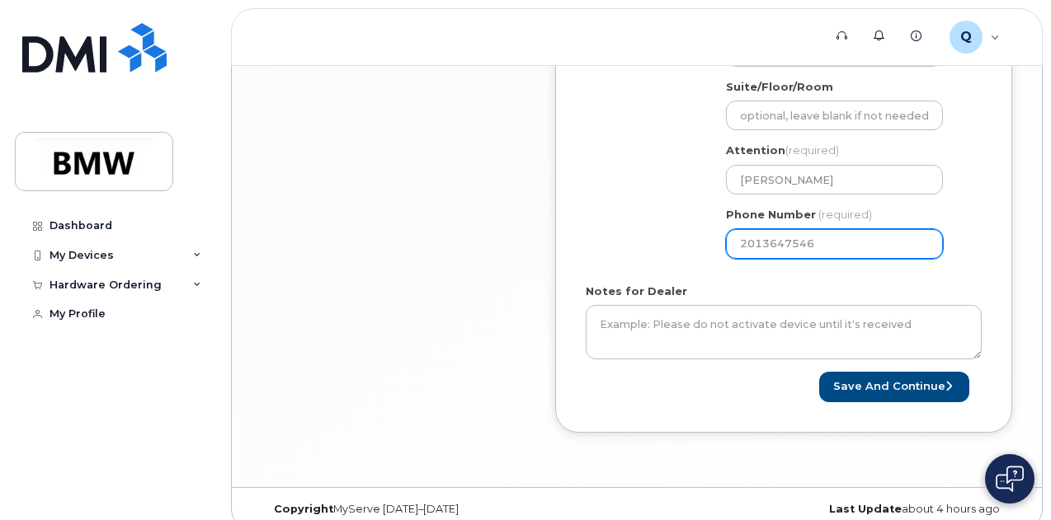
scroll to position [914, 0]
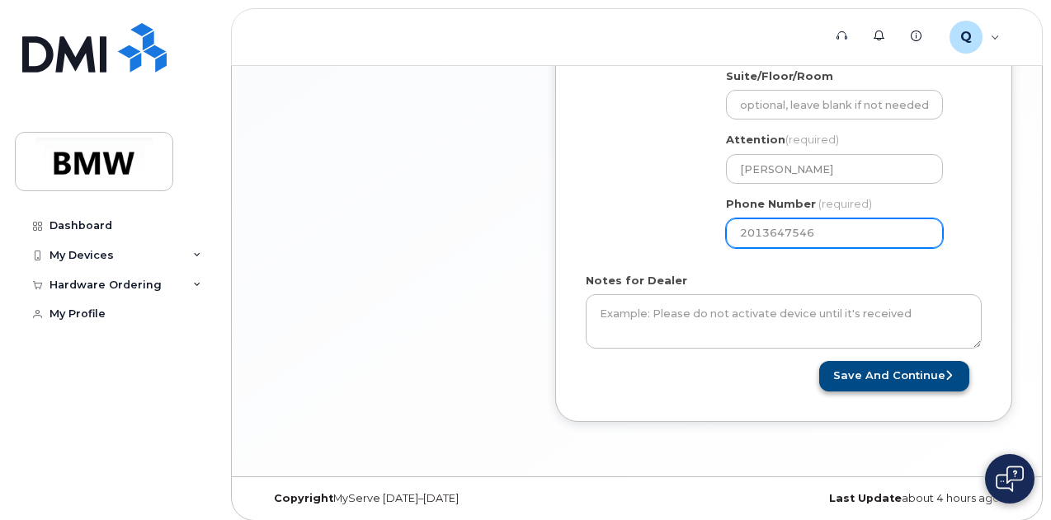
type input "2013647546"
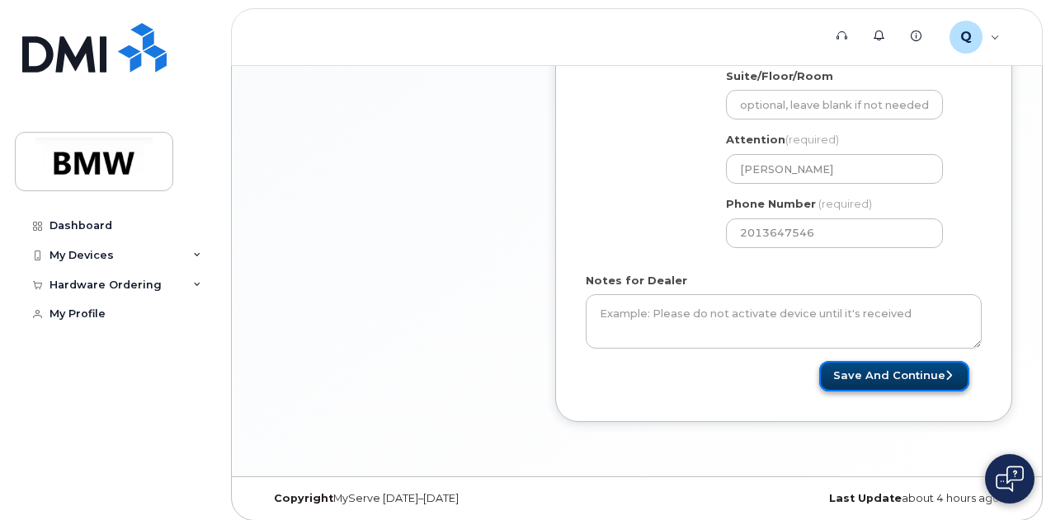
click at [916, 377] on button "Save and Continue" at bounding box center [894, 376] width 150 height 31
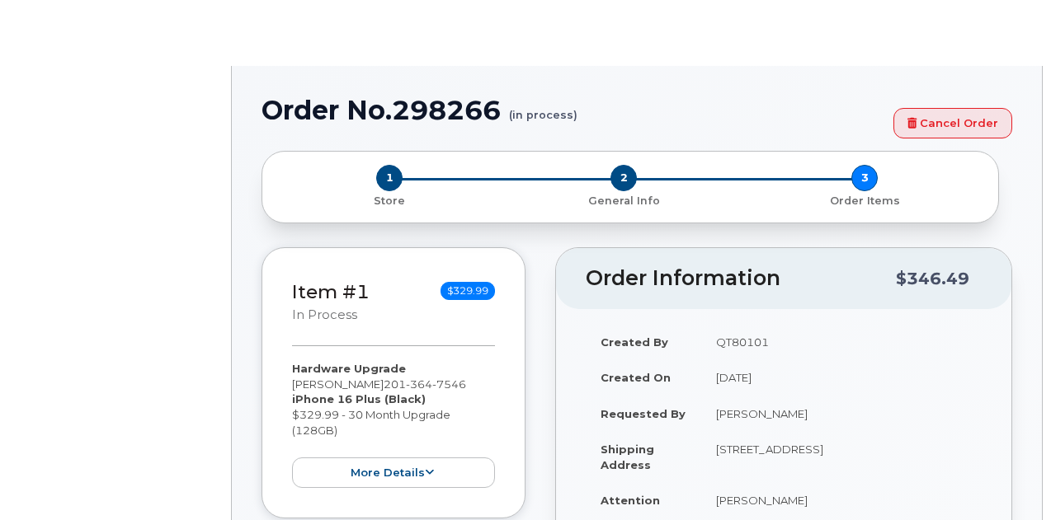
select select "1895368"
type input "1897837"
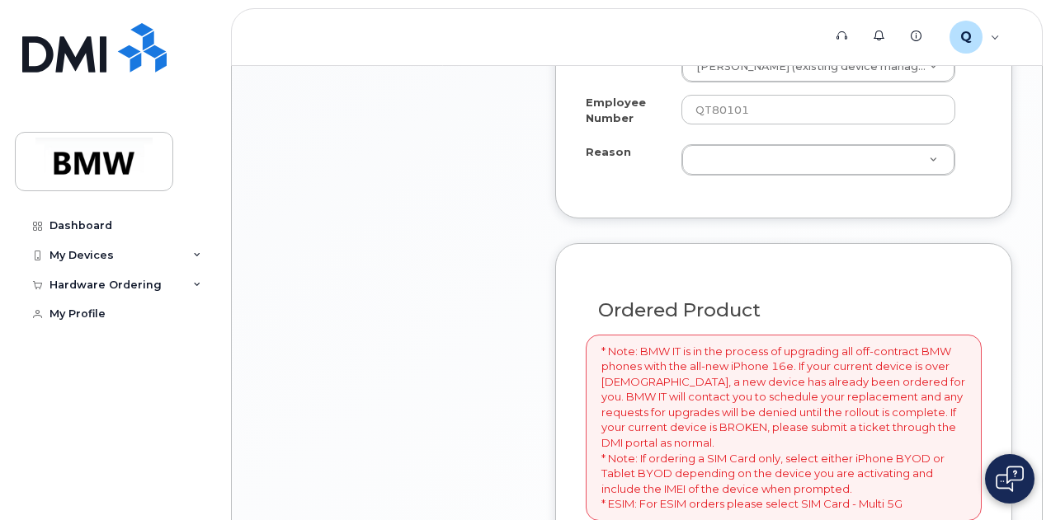
scroll to position [1153, 0]
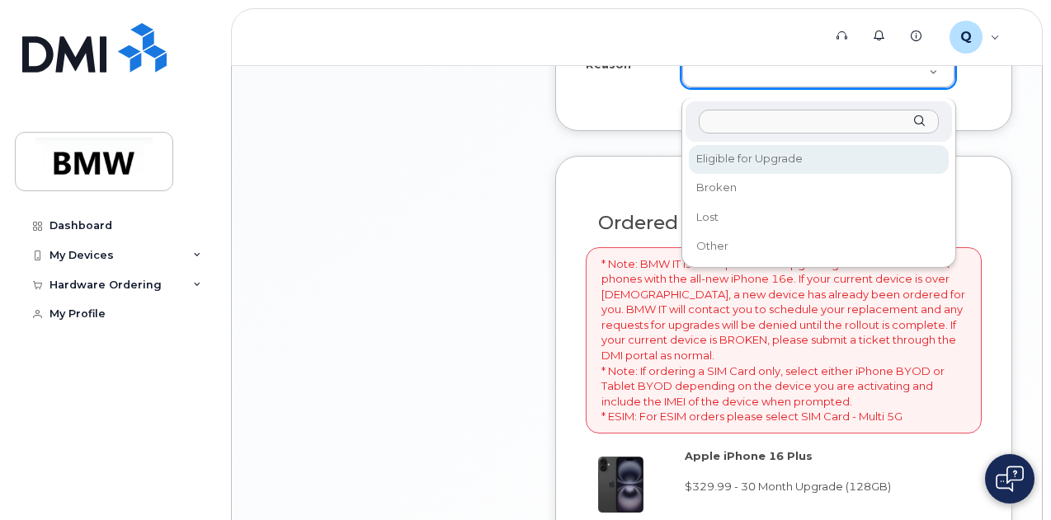
select select "eligible_for_upgrade"
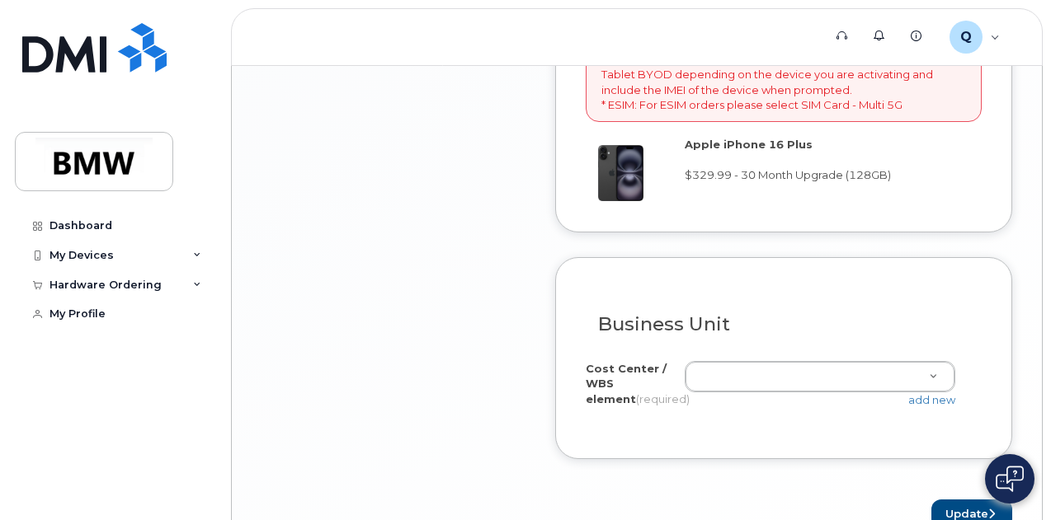
scroll to position [1471, 0]
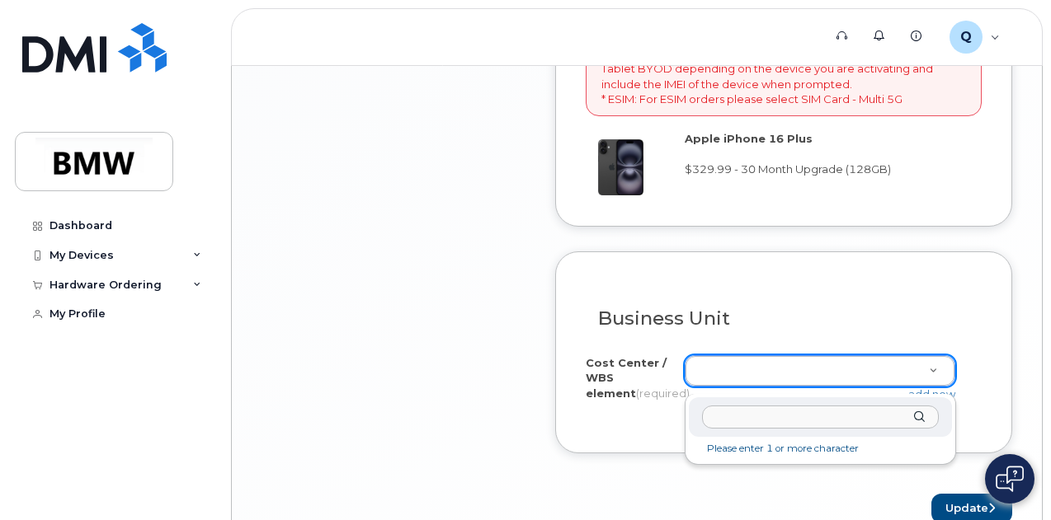
click at [722, 417] on input "text" at bounding box center [820, 418] width 237 height 24
click at [739, 412] on input "D302..432000" at bounding box center [820, 418] width 237 height 24
click at [795, 422] on input "D302.432000" at bounding box center [820, 418] width 237 height 24
click at [738, 417] on input "D302.432000" at bounding box center [820, 418] width 237 height 24
click at [779, 416] on input "D302.432000" at bounding box center [820, 418] width 237 height 24
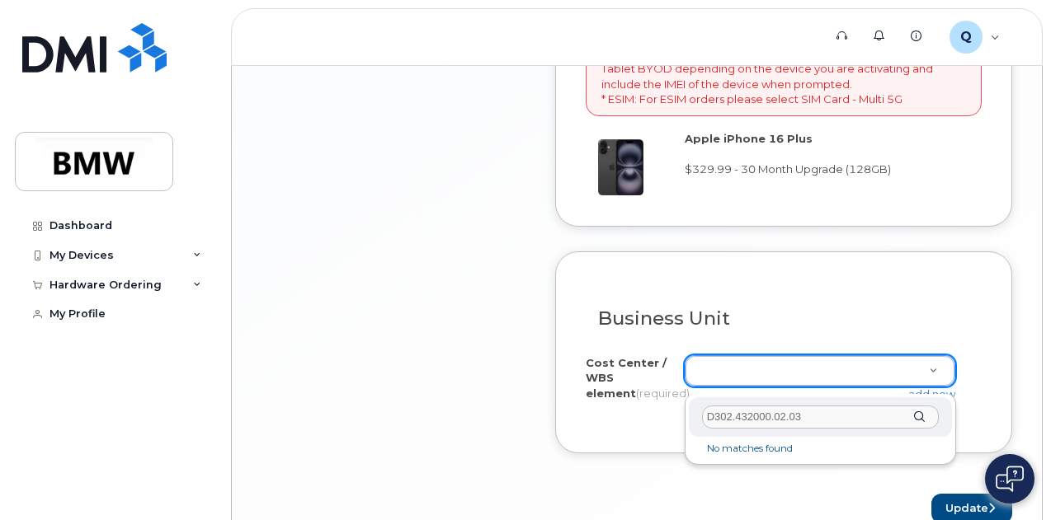
click at [793, 453] on li "No matches found" at bounding box center [820, 448] width 257 height 17
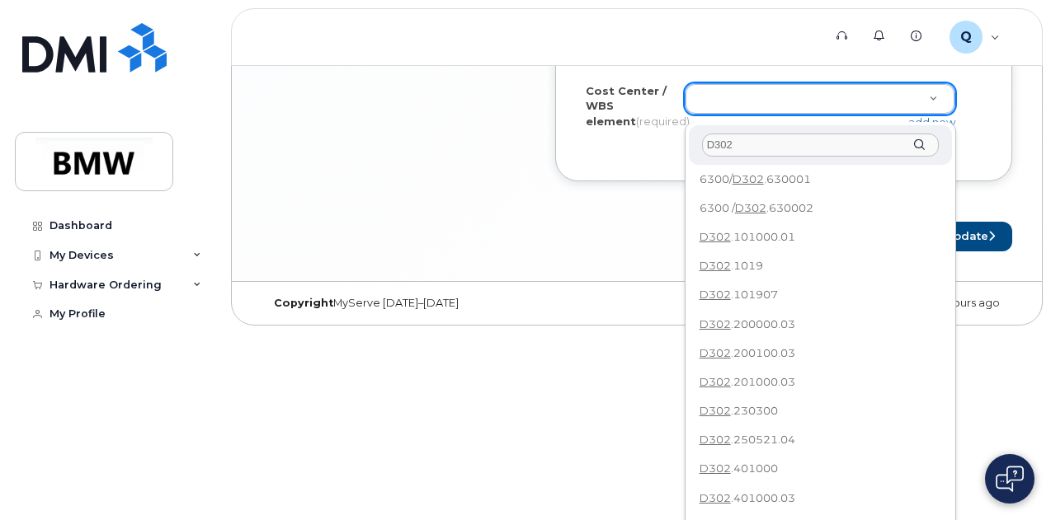
scroll to position [102, 0]
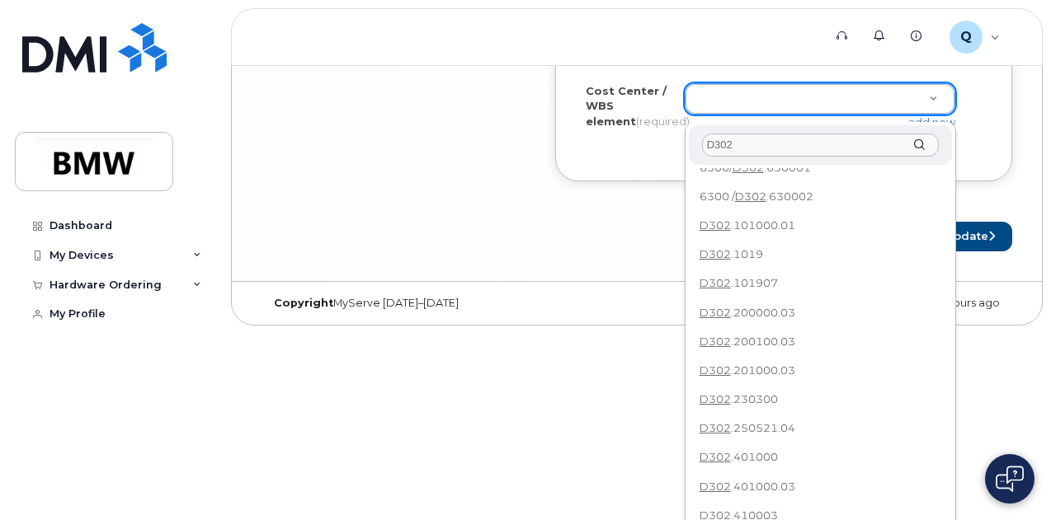
type input "D302"
drag, startPoint x: 942, startPoint y: 353, endPoint x: 958, endPoint y: 463, distance: 110.9
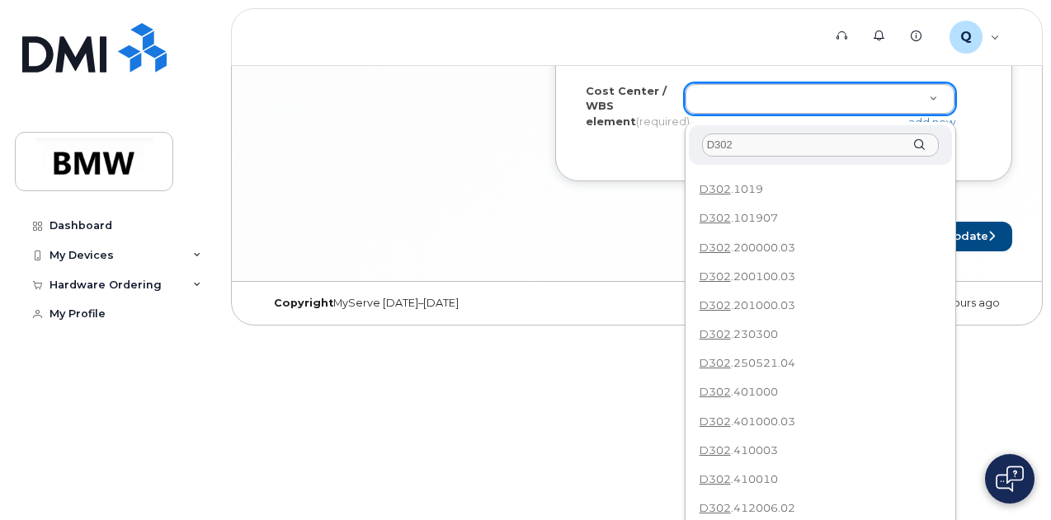
scroll to position [1810, 0]
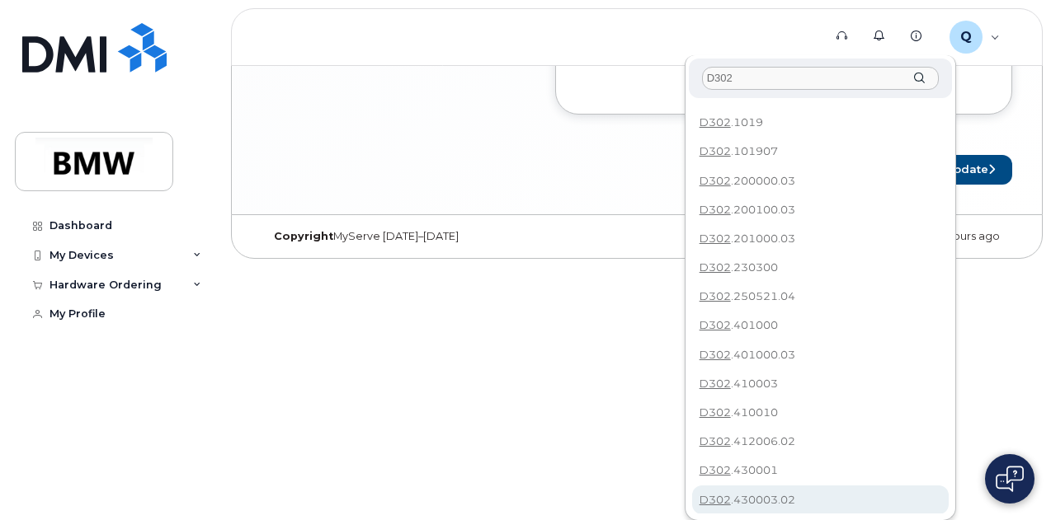
type input "D302.430003.02"
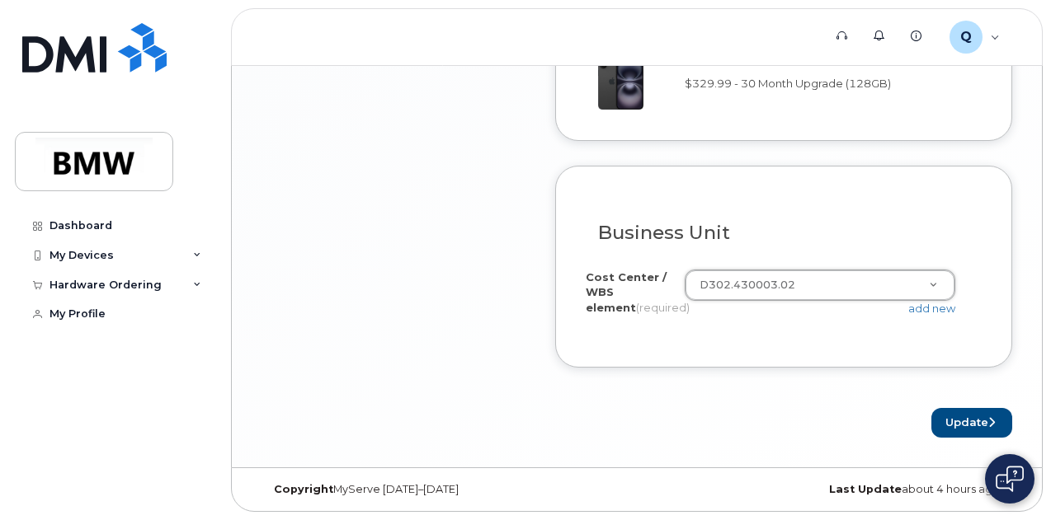
scroll to position [1564, 0]
click at [798, 316] on div "add new" at bounding box center [827, 309] width 284 height 16
click at [772, 326] on div "Cost Center / WBS element (required) D302.430003.02 D302.430003.02 add new" at bounding box center [784, 304] width 396 height 68
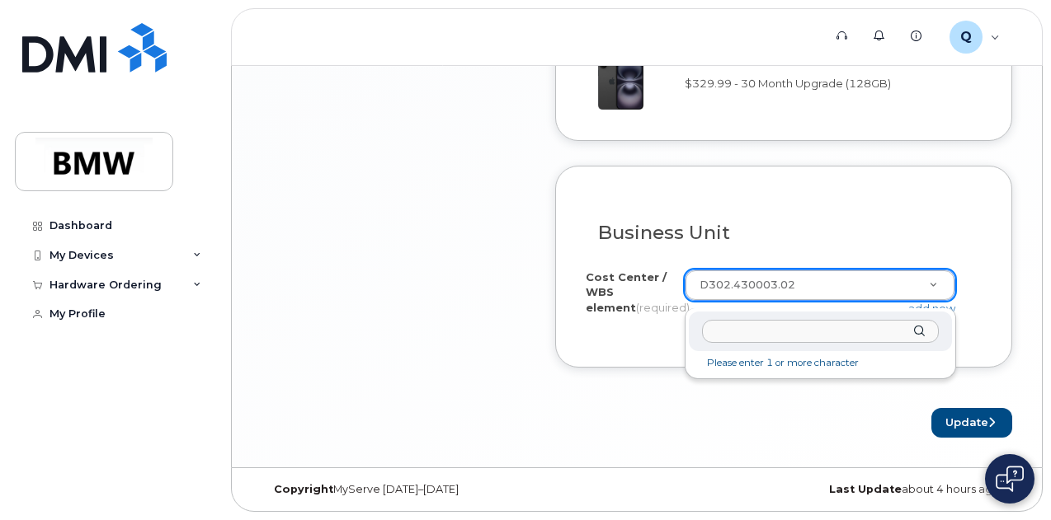
click at [749, 320] on input "text" at bounding box center [820, 332] width 237 height 24
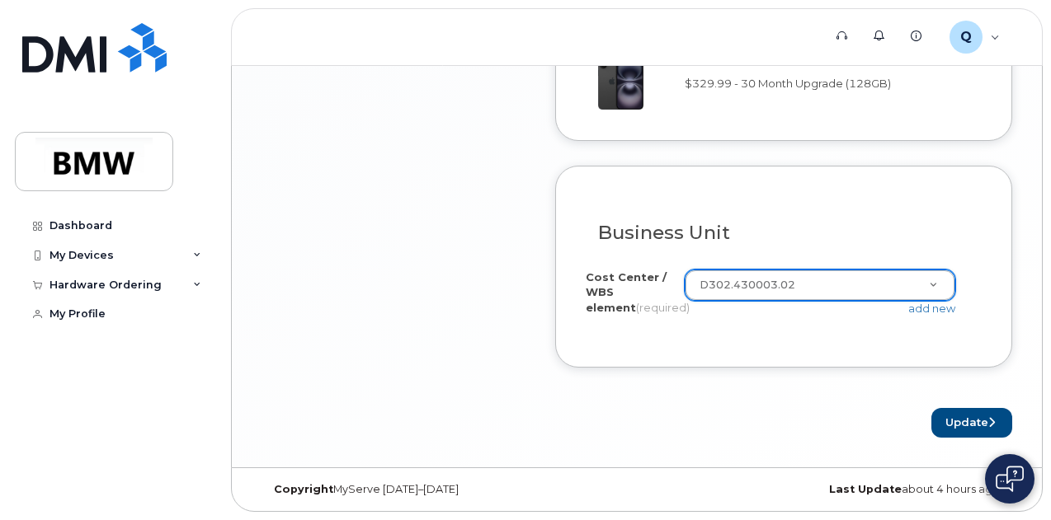
drag, startPoint x: 803, startPoint y: 282, endPoint x: 702, endPoint y: 277, distance: 100.7
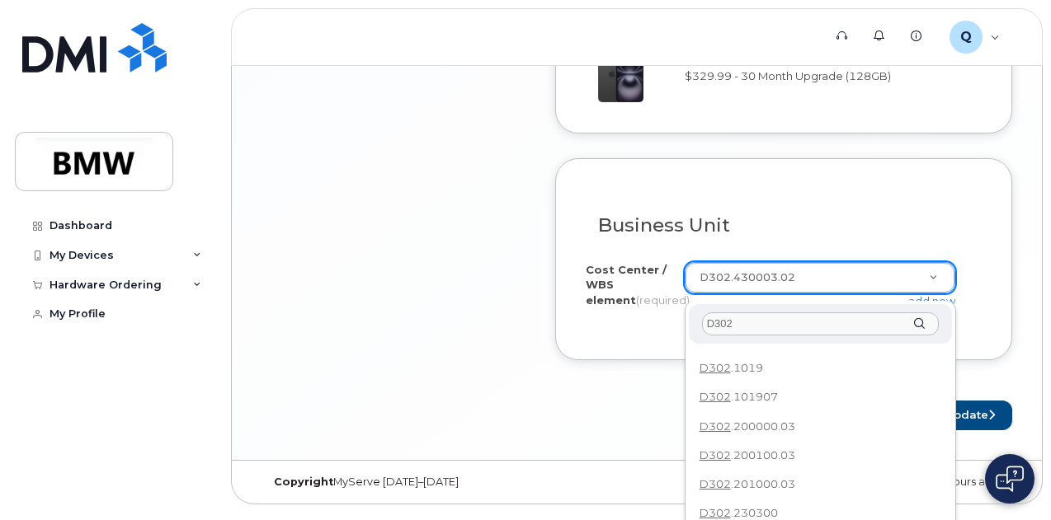
click at [743, 339] on div "D302" at bounding box center [820, 324] width 263 height 40
drag, startPoint x: 744, startPoint y: 322, endPoint x: 383, endPoint y: 321, distance: 361.3
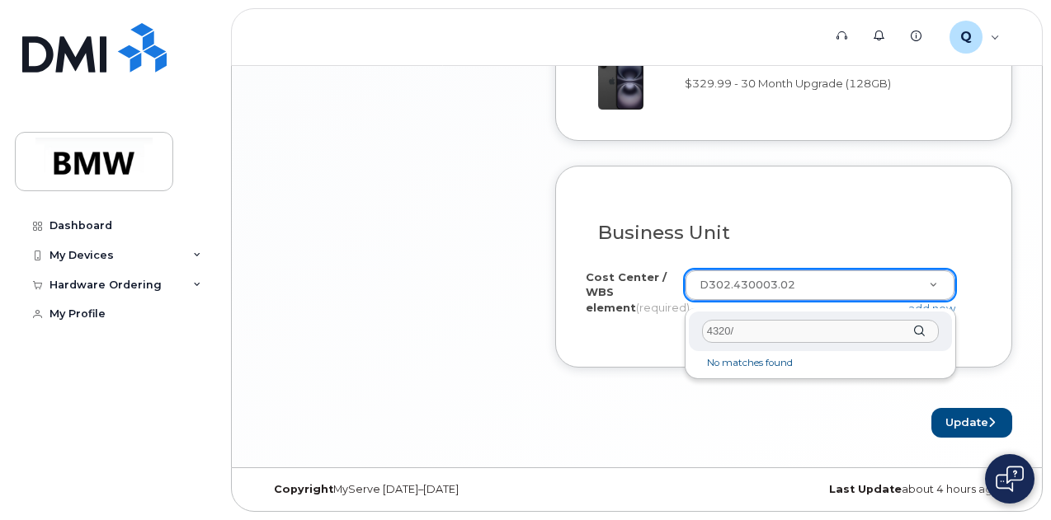
type input "4320/"
drag, startPoint x: 856, startPoint y: 298, endPoint x: 691, endPoint y: 273, distance: 166.8
click at [782, 355] on li "Please enter 1 or more character" at bounding box center [820, 363] width 257 height 17
click at [745, 322] on input "text" at bounding box center [820, 332] width 237 height 24
click at [727, 323] on input "text" at bounding box center [820, 332] width 237 height 24
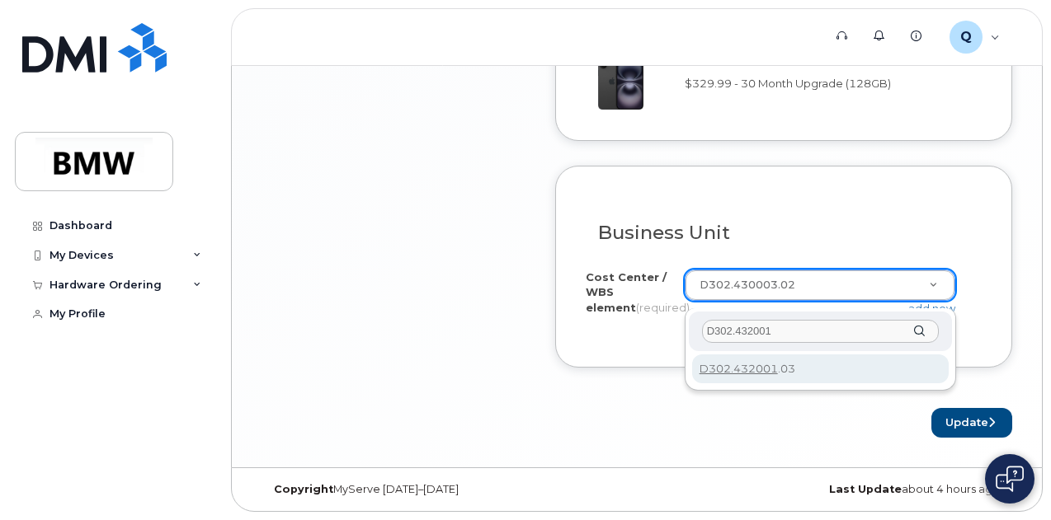
type input "D302.432001"
type input "D302.432001.03"
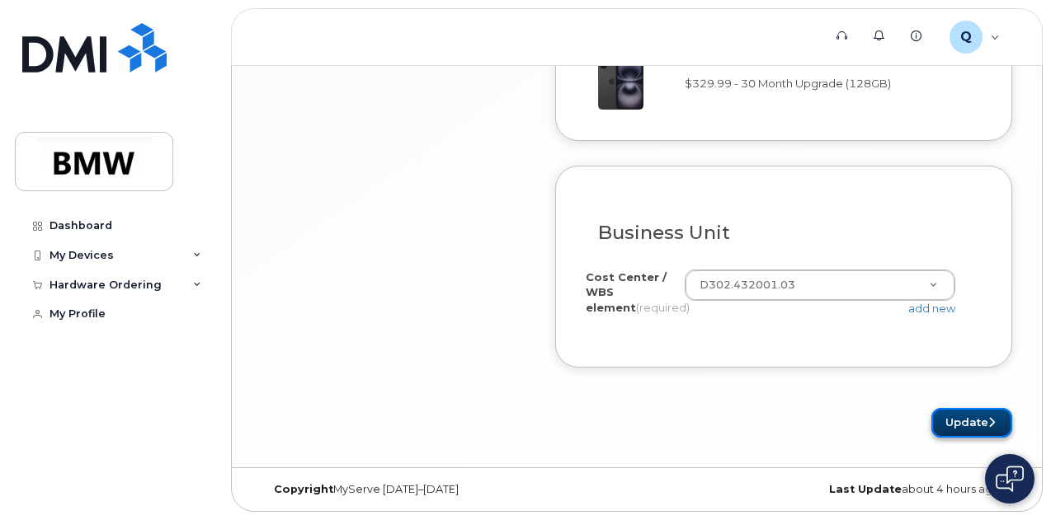
click at [965, 421] on button "Update" at bounding box center [971, 423] width 81 height 31
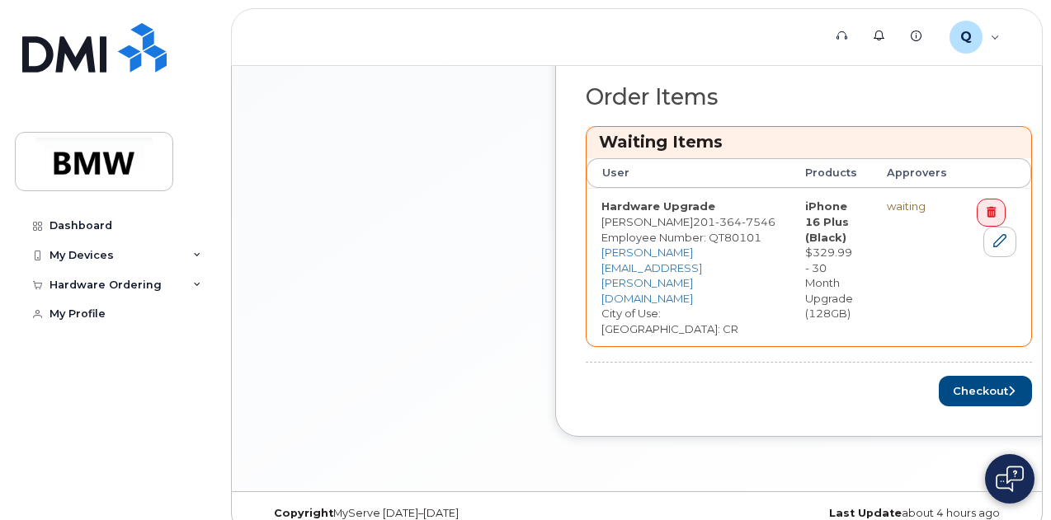
scroll to position [677, 0]
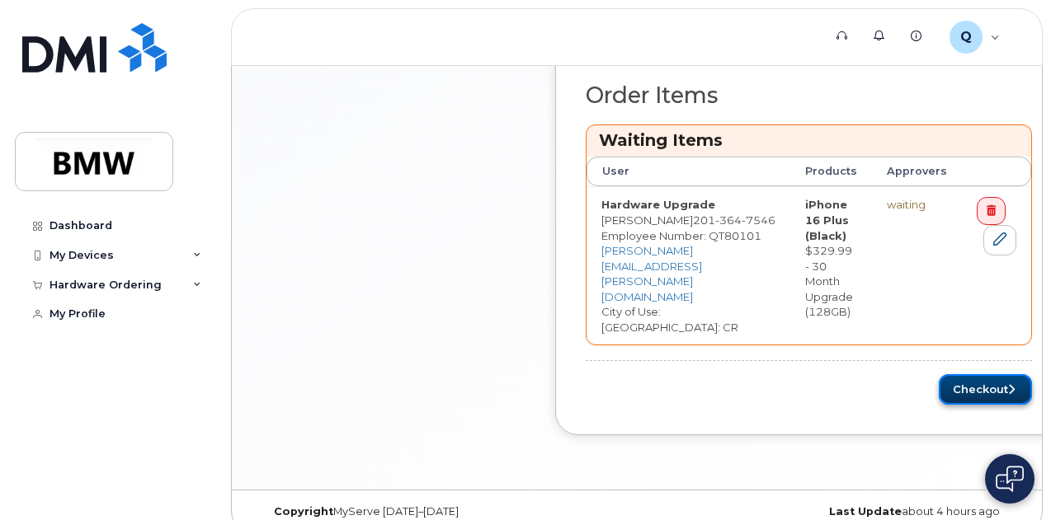
click at [939, 374] on button "Checkout" at bounding box center [985, 389] width 93 height 31
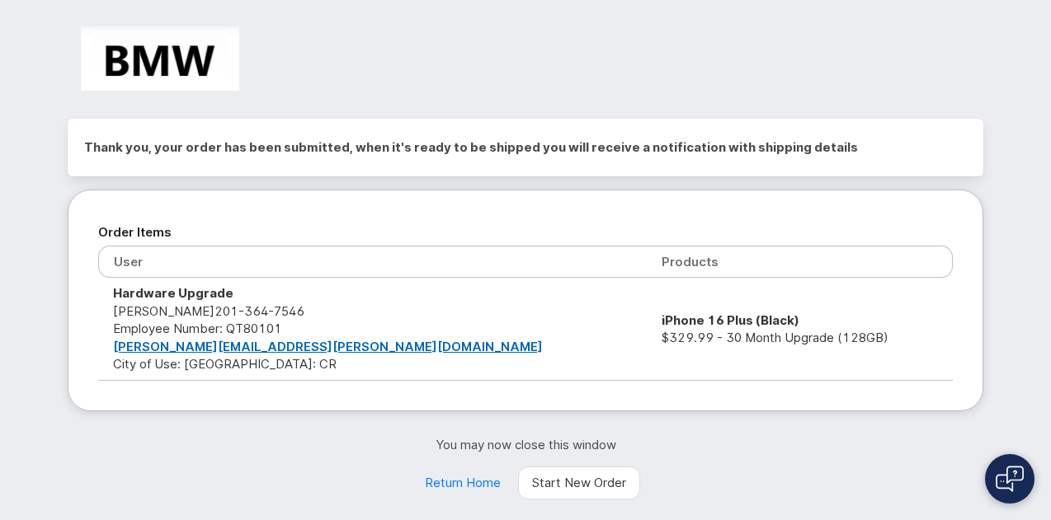
scroll to position [14, 0]
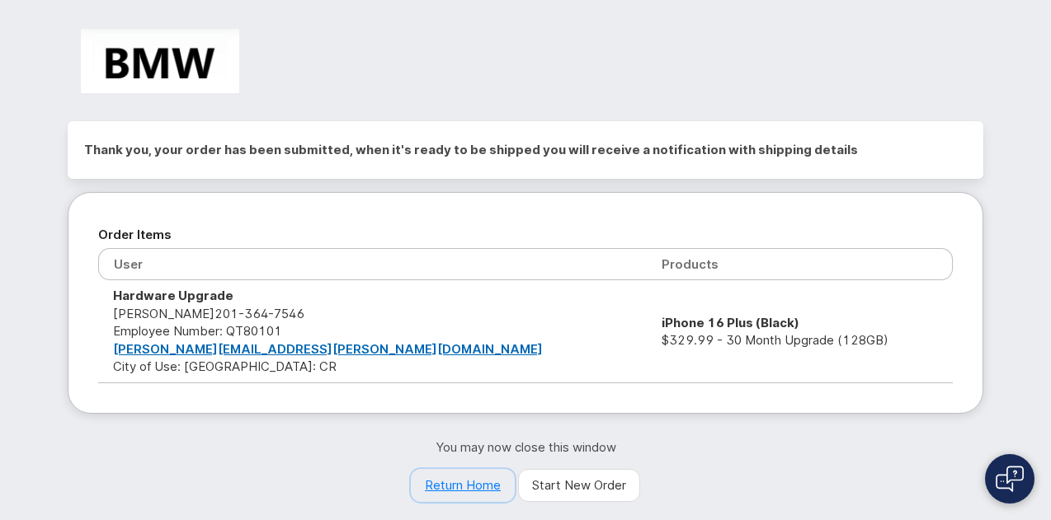
click at [462, 481] on link "Return Home" at bounding box center [463, 485] width 104 height 33
